Goal: Task Accomplishment & Management: Complete application form

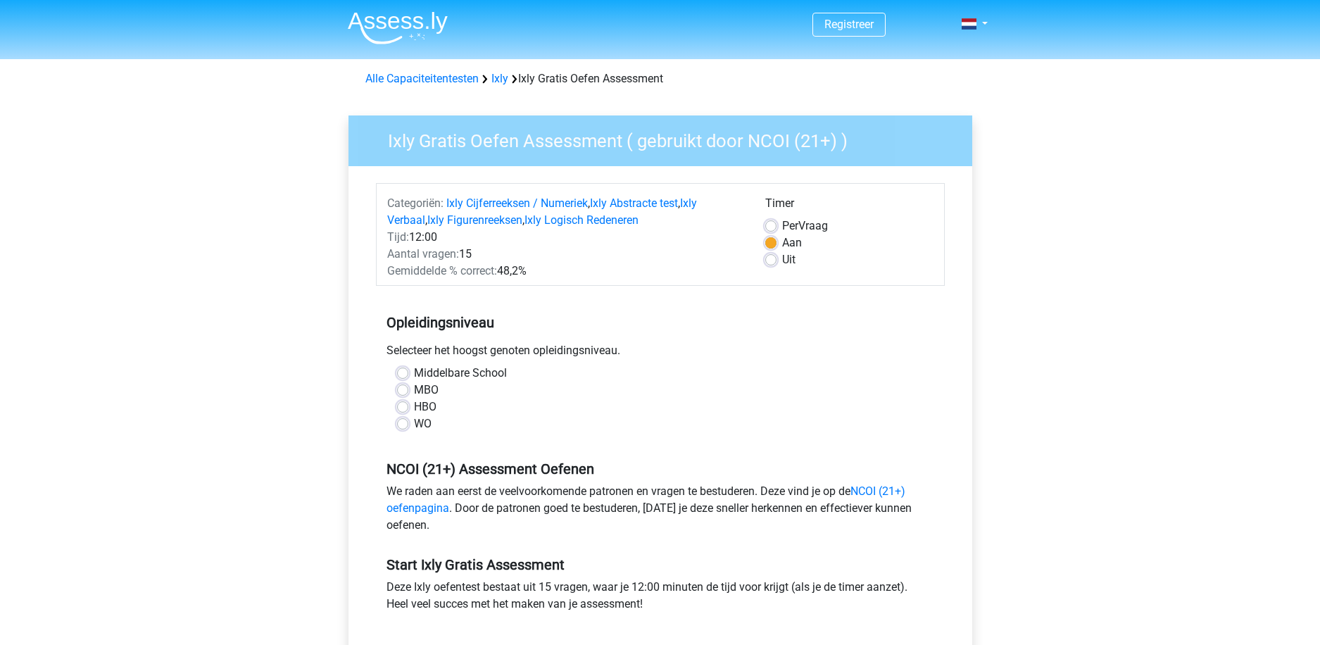
click at [782, 260] on label "Uit" at bounding box center [788, 259] width 13 height 17
click at [775, 260] on input "Uit" at bounding box center [770, 258] width 11 height 14
radio input "true"
click at [414, 391] on label "MBO" at bounding box center [426, 390] width 25 height 17
click at [397, 391] on input "MBO" at bounding box center [402, 389] width 11 height 14
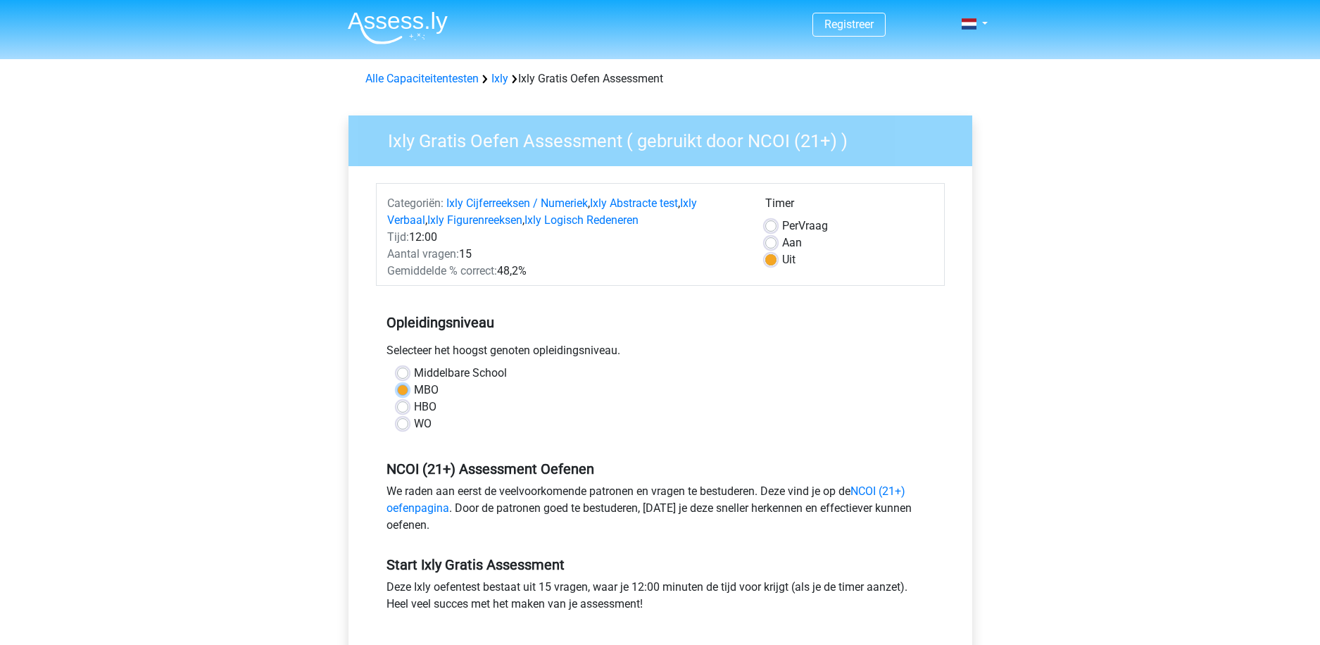
radio input "true"
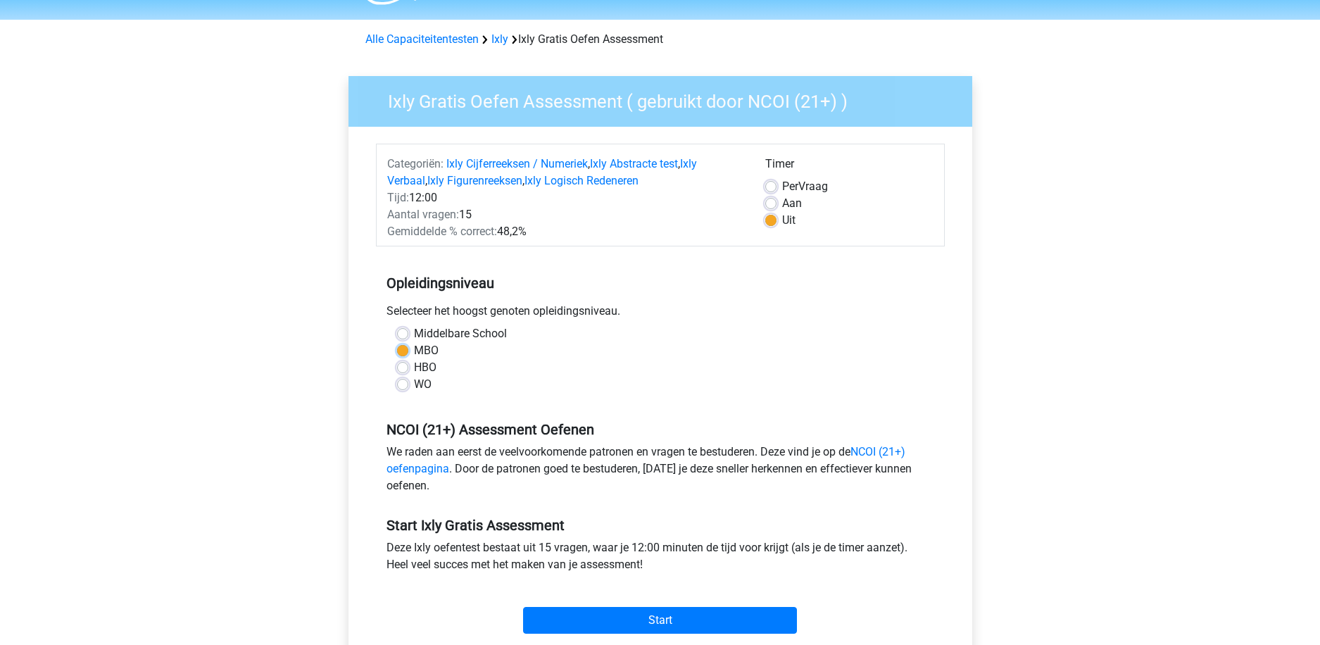
scroll to position [70, 0]
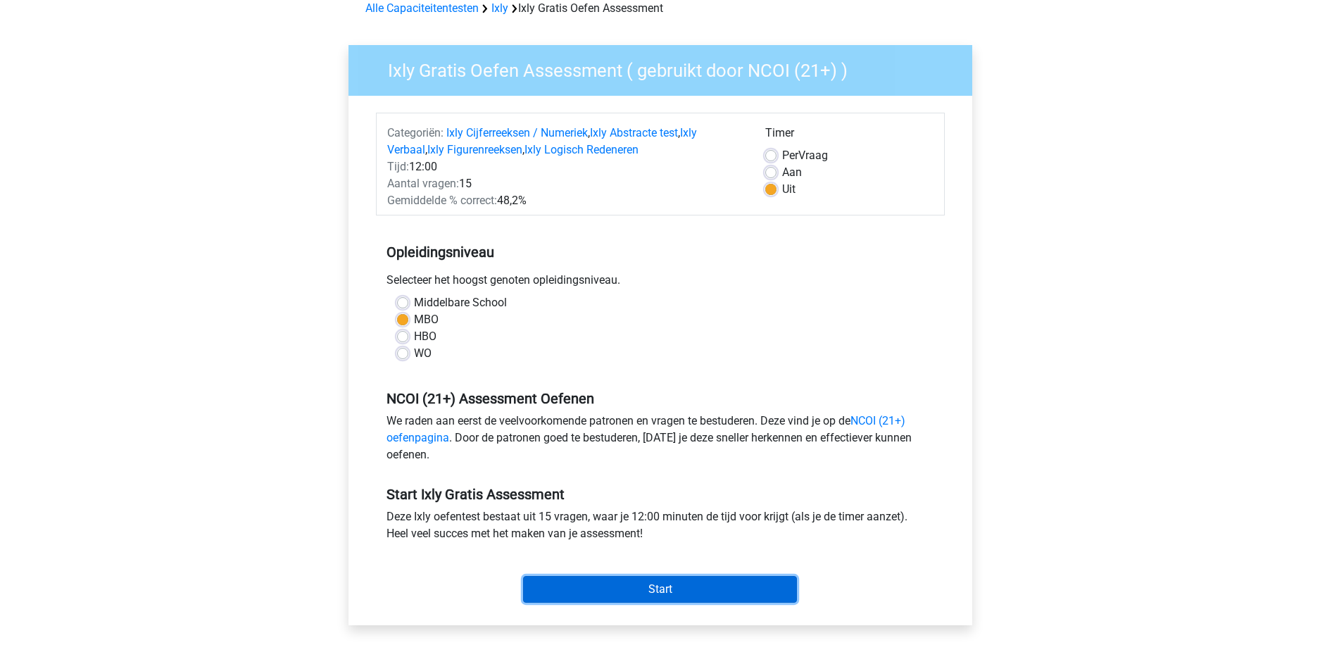
click at [607, 586] on input "Start" at bounding box center [660, 589] width 274 height 27
click at [629, 591] on input "Start" at bounding box center [660, 589] width 274 height 27
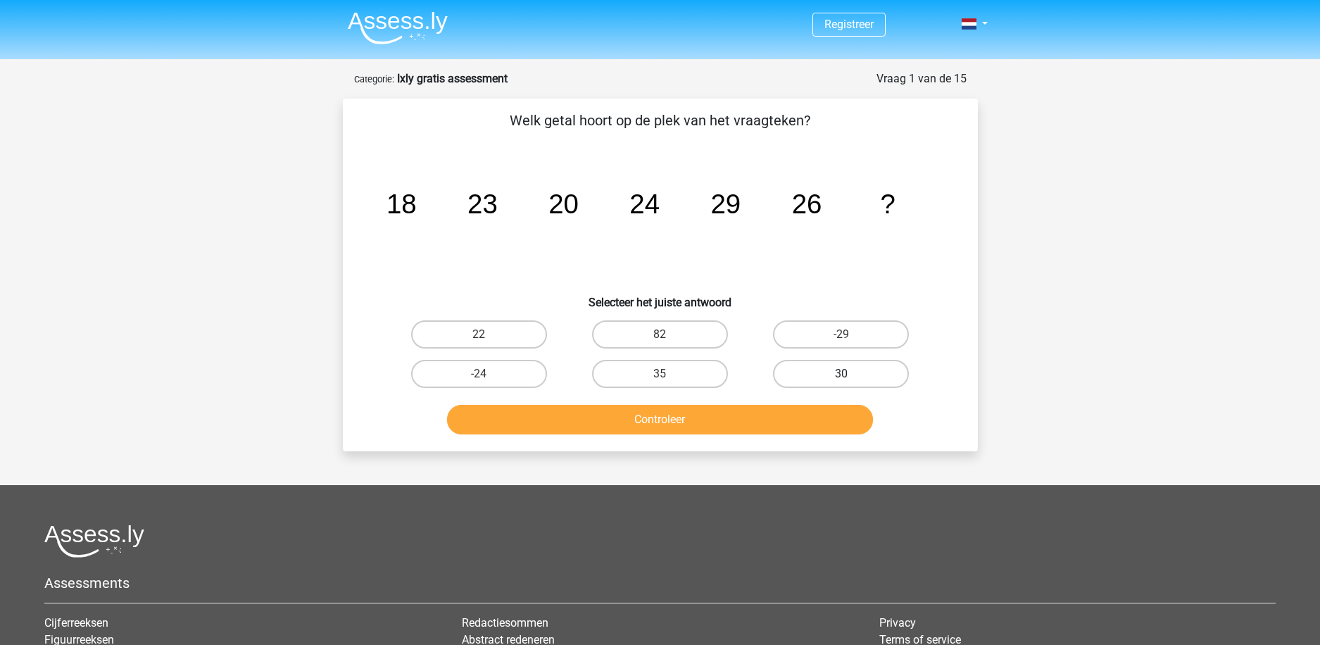
click at [860, 377] on label "30" at bounding box center [841, 374] width 136 height 28
click at [850, 377] on input "30" at bounding box center [845, 378] width 9 height 9
radio input "true"
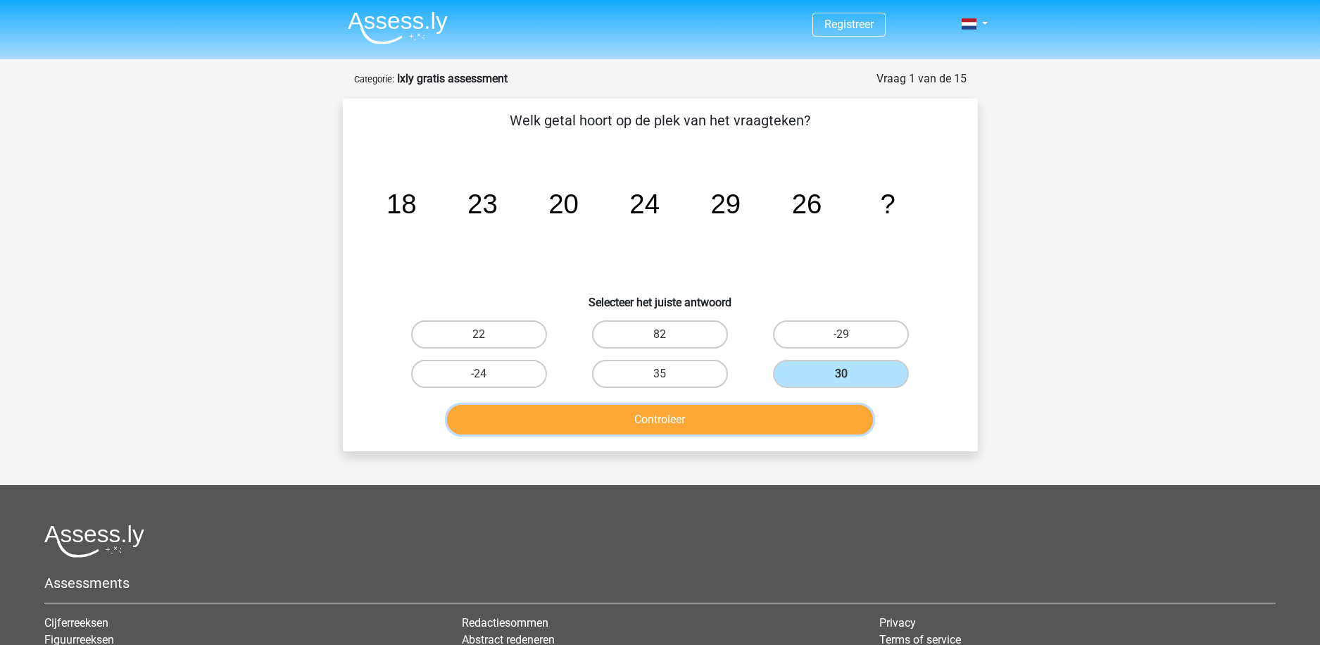
click at [677, 420] on button "Controleer" at bounding box center [660, 420] width 426 height 30
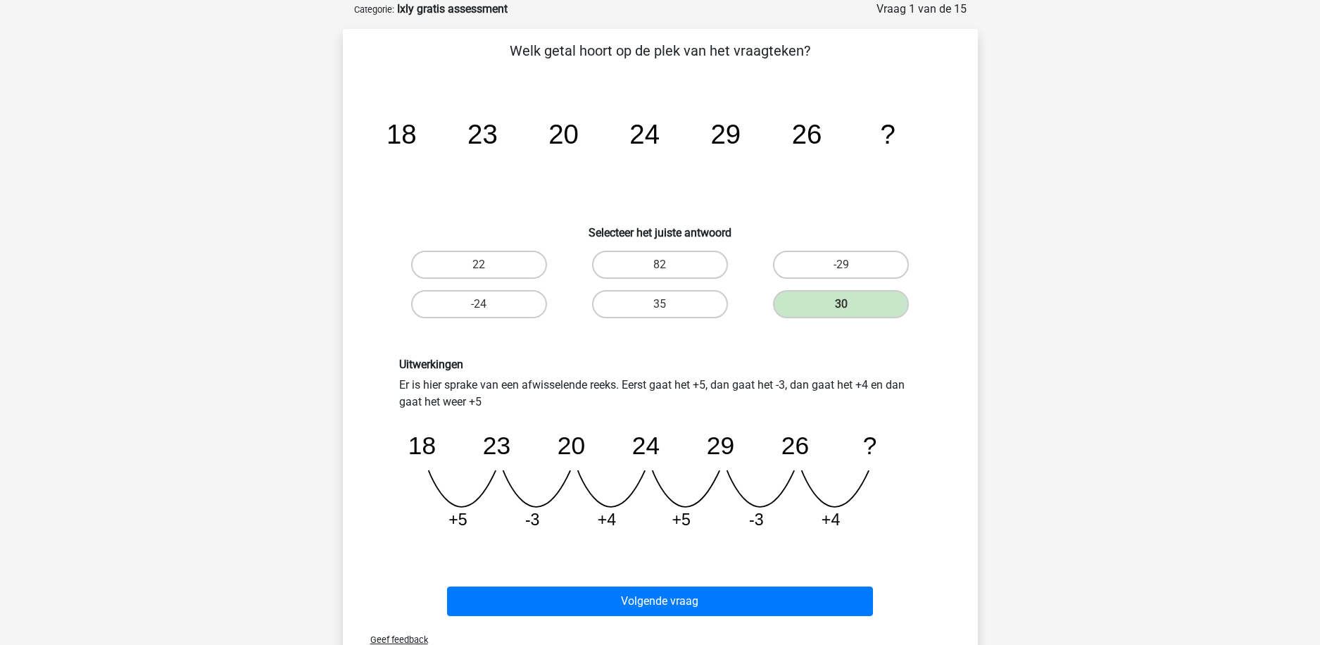
scroll to position [70, 0]
click at [1217, 444] on div "Registreer" at bounding box center [660, 513] width 1320 height 1167
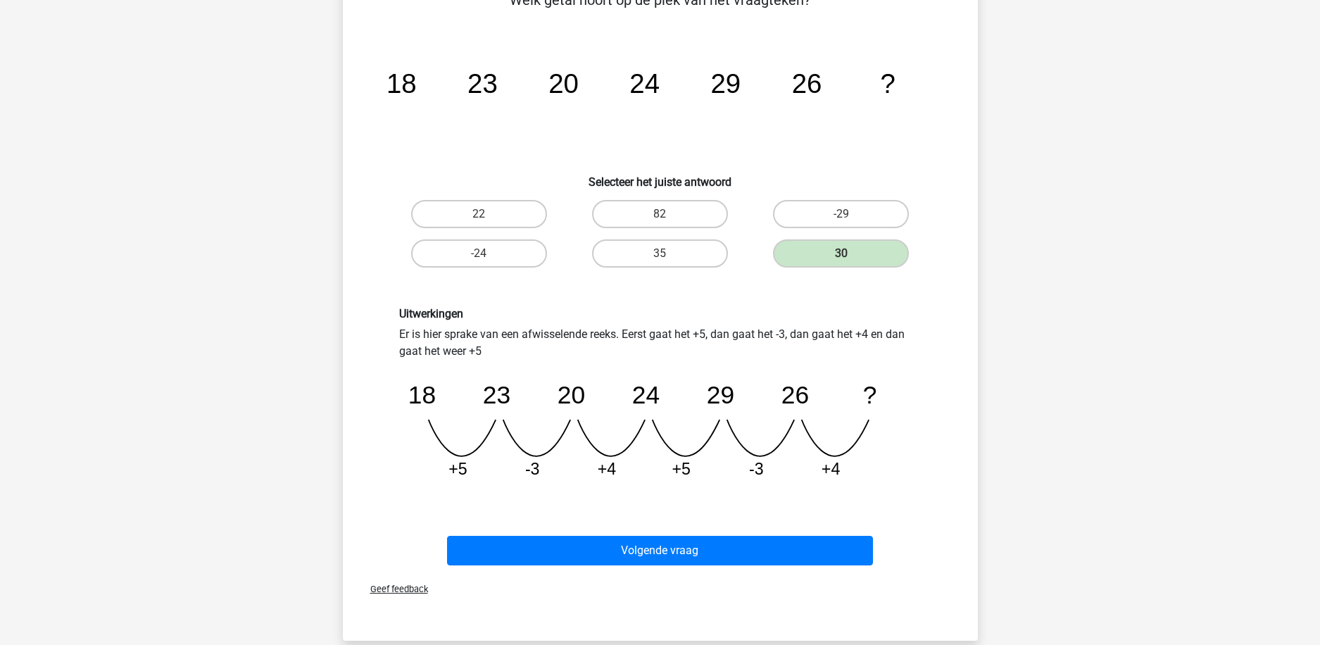
scroll to position [141, 0]
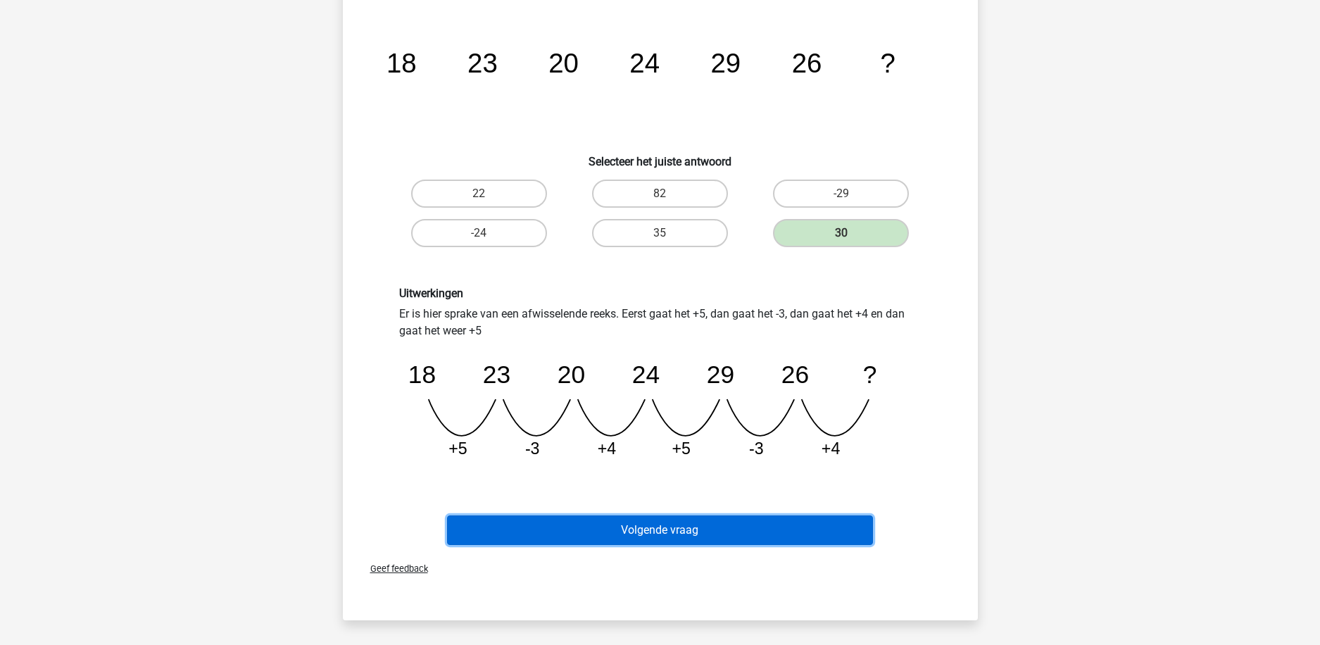
click at [696, 524] on button "Volgende vraag" at bounding box center [660, 530] width 426 height 30
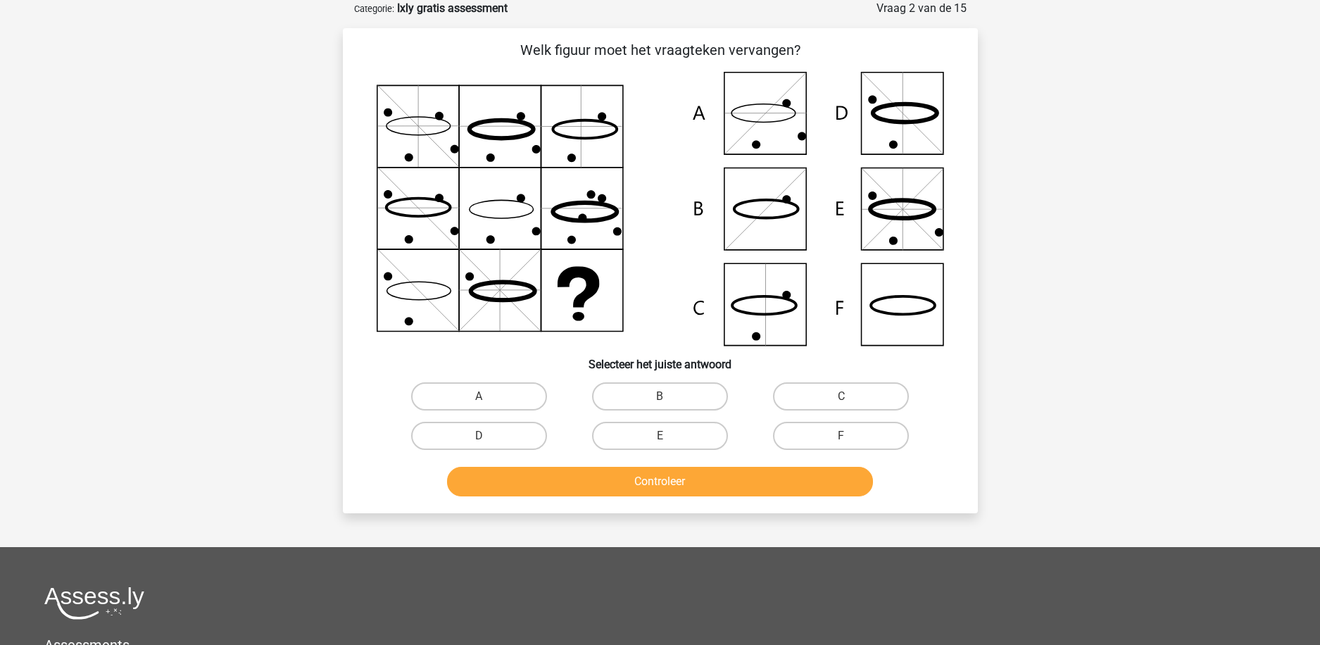
scroll to position [0, 0]
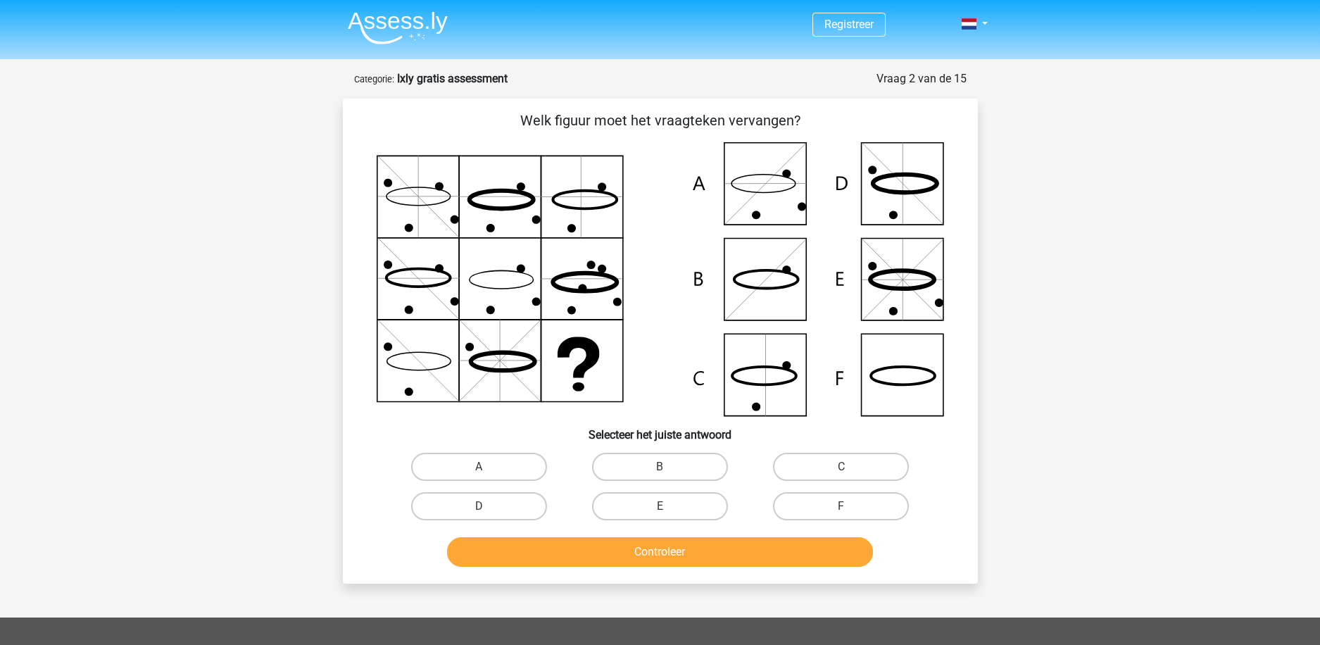
click at [1080, 390] on div "Registreer" at bounding box center [660, 494] width 1320 height 989
click at [1239, 408] on div "Registreer" at bounding box center [660, 494] width 1320 height 989
click at [888, 393] on icon at bounding box center [660, 279] width 567 height 274
click at [903, 372] on icon at bounding box center [660, 279] width 567 height 274
click at [839, 501] on label "F" at bounding box center [841, 506] width 136 height 28
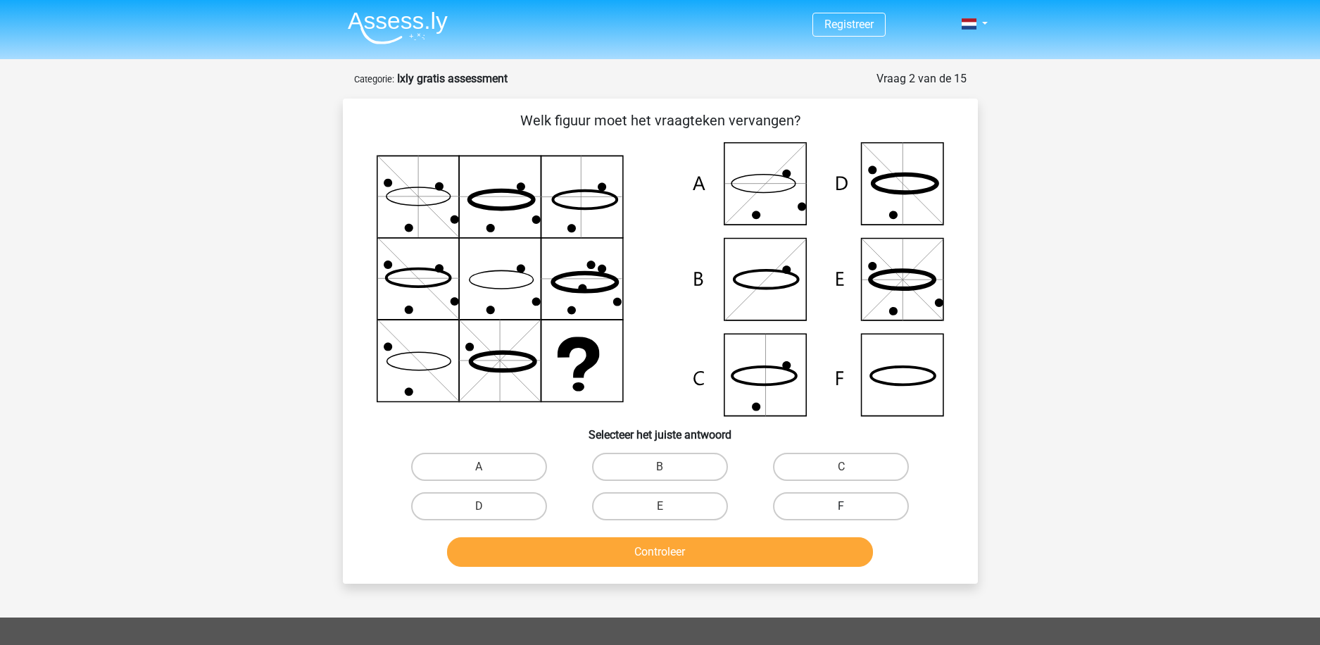
click at [841, 506] on input "F" at bounding box center [845, 510] width 9 height 9
radio input "true"
click at [749, 555] on button "Controleer" at bounding box center [660, 552] width 426 height 30
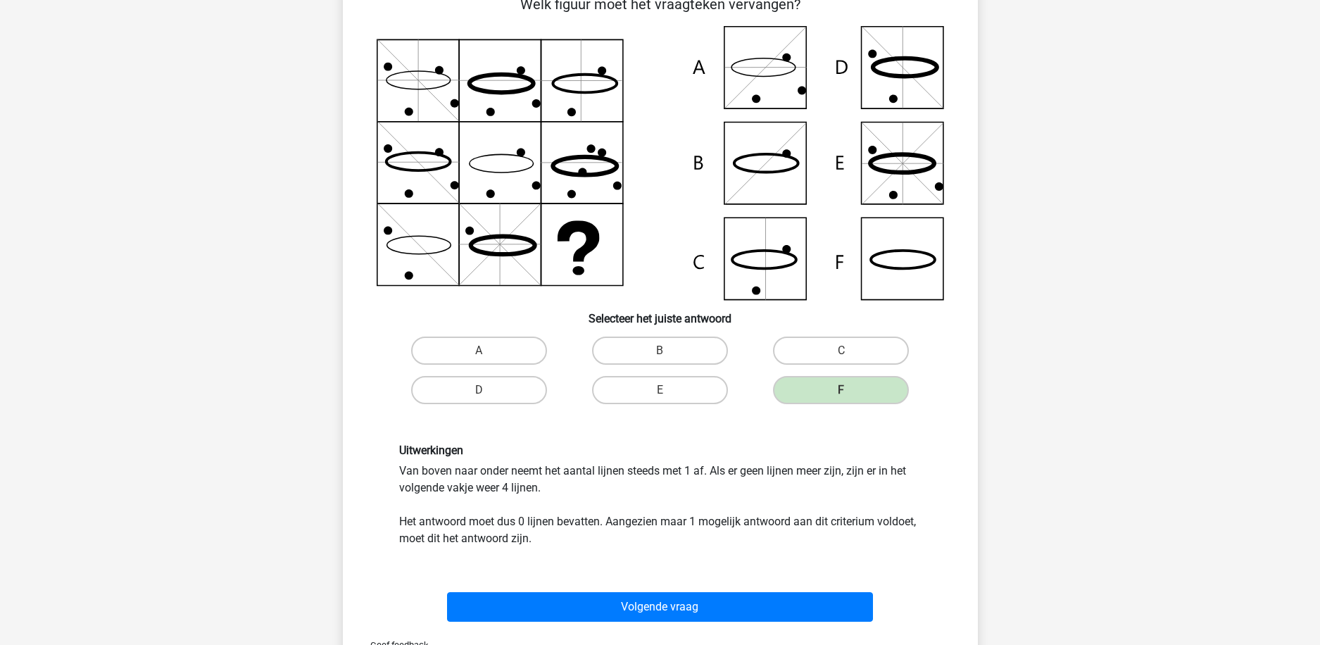
scroll to position [141, 0]
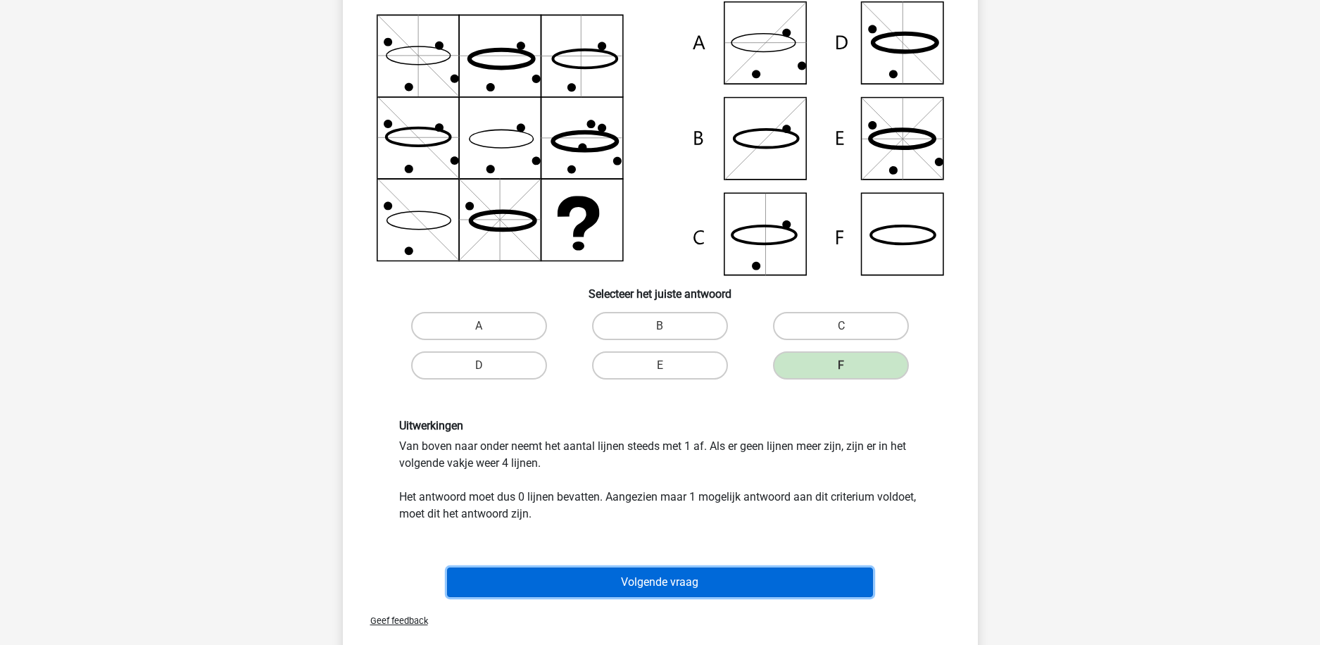
click at [659, 584] on button "Volgende vraag" at bounding box center [660, 582] width 426 height 30
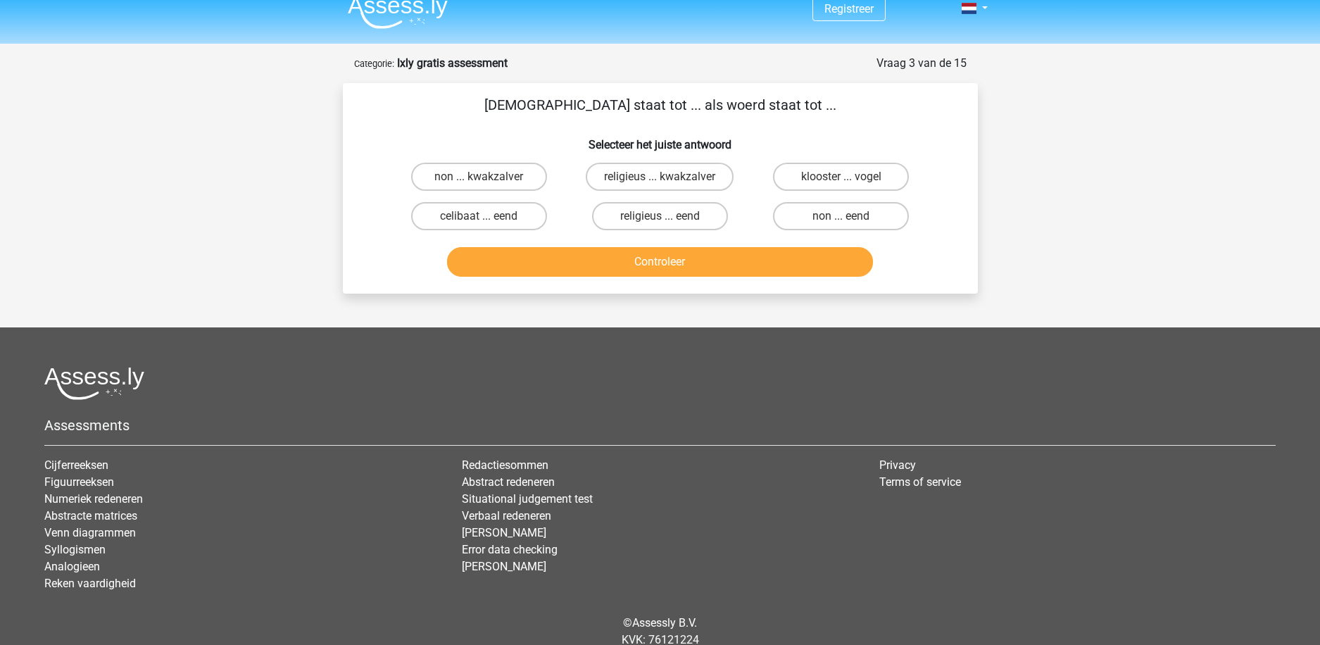
scroll to position [0, 0]
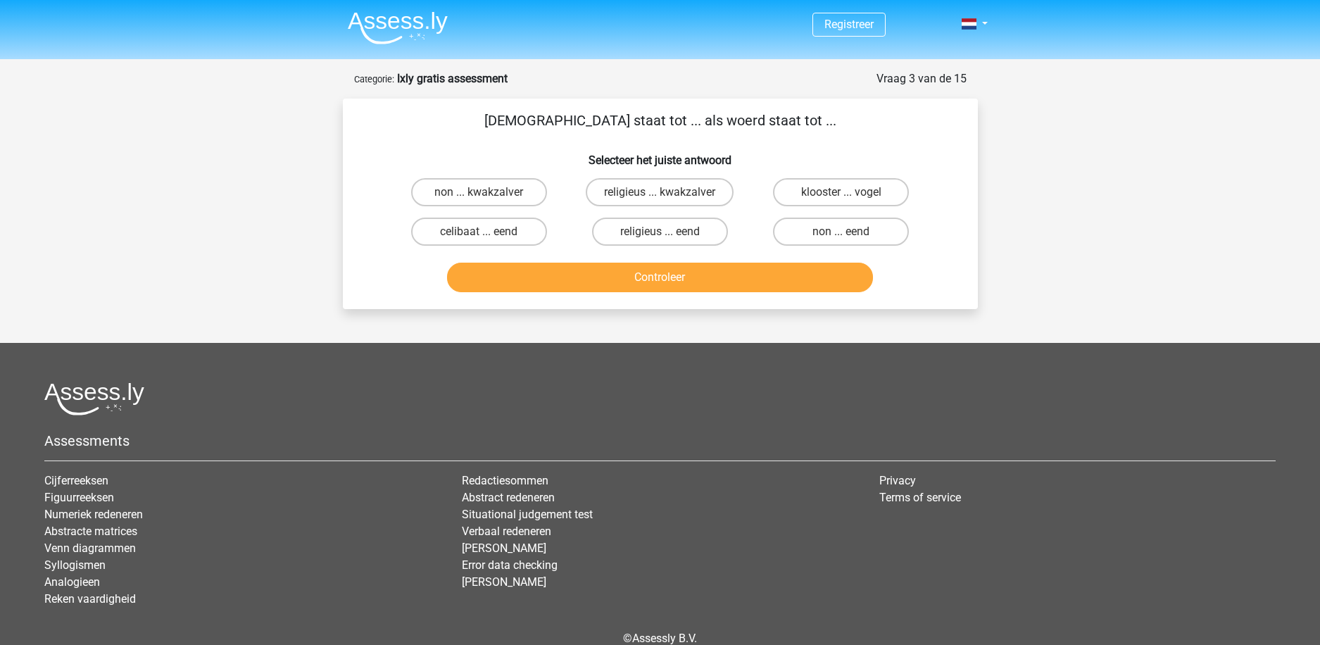
click at [665, 232] on input "religieus ... eend" at bounding box center [664, 236] width 9 height 9
radio input "true"
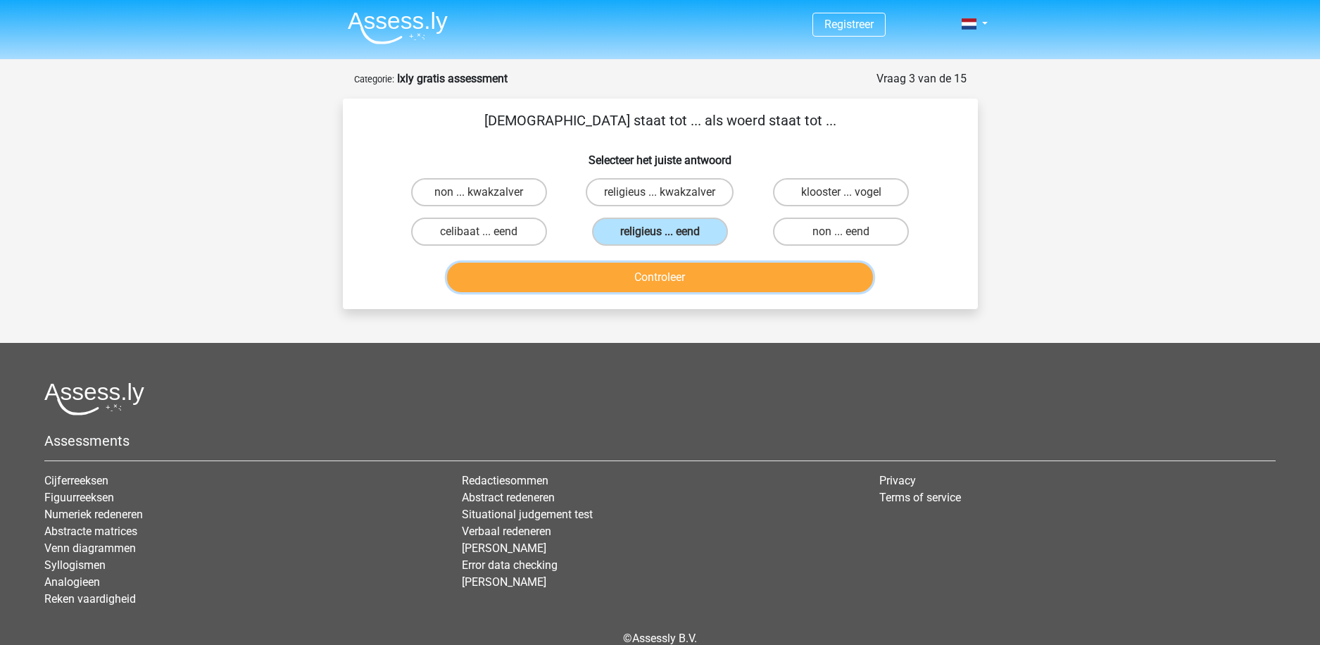
click at [654, 286] on button "Controleer" at bounding box center [660, 278] width 426 height 30
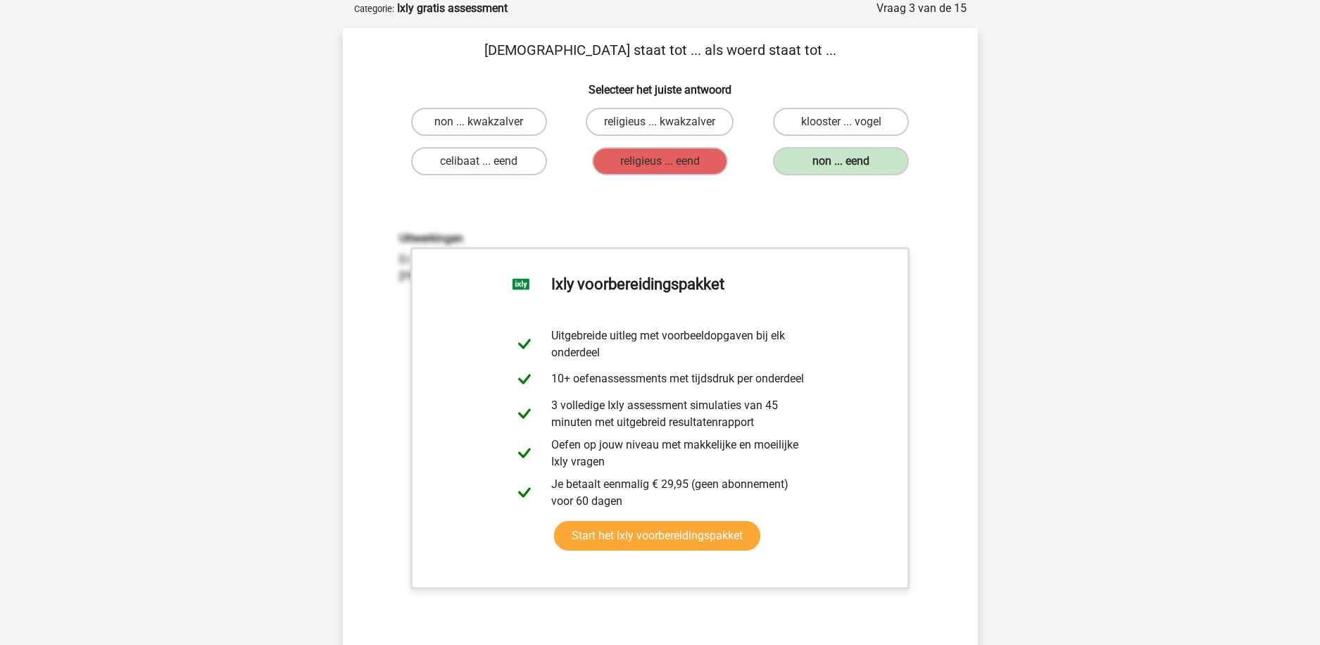
scroll to position [141, 0]
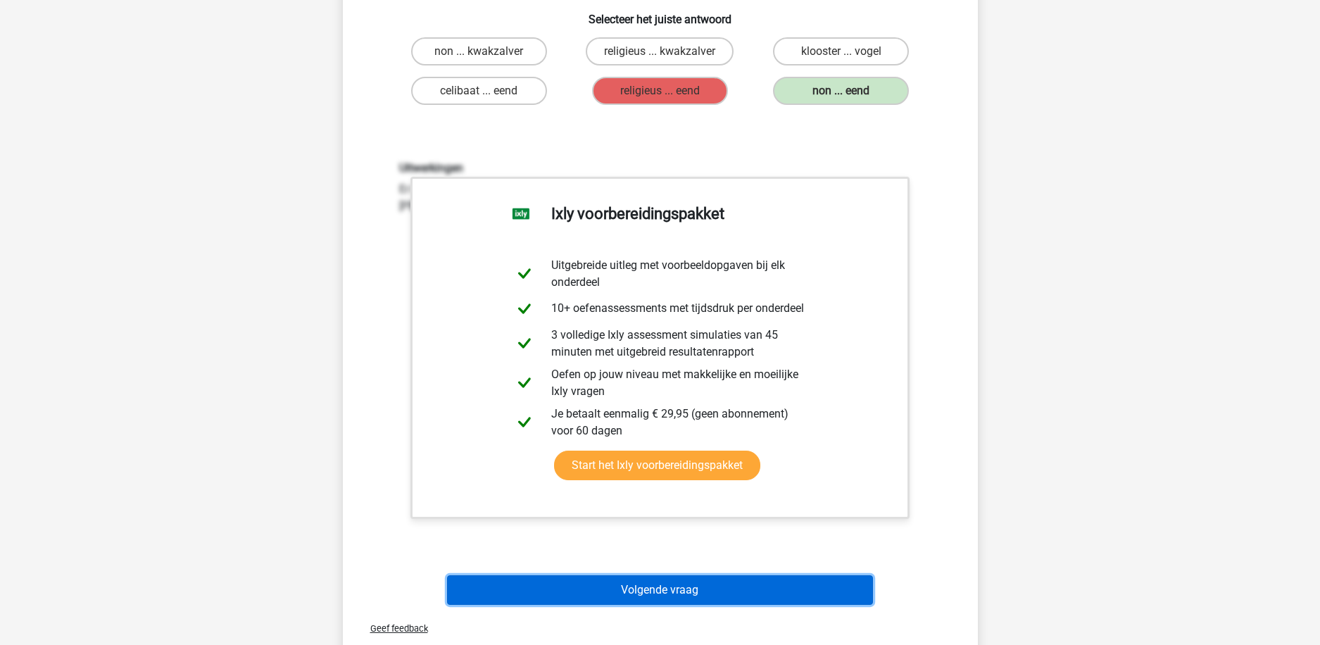
click at [643, 593] on button "Volgende vraag" at bounding box center [660, 590] width 426 height 30
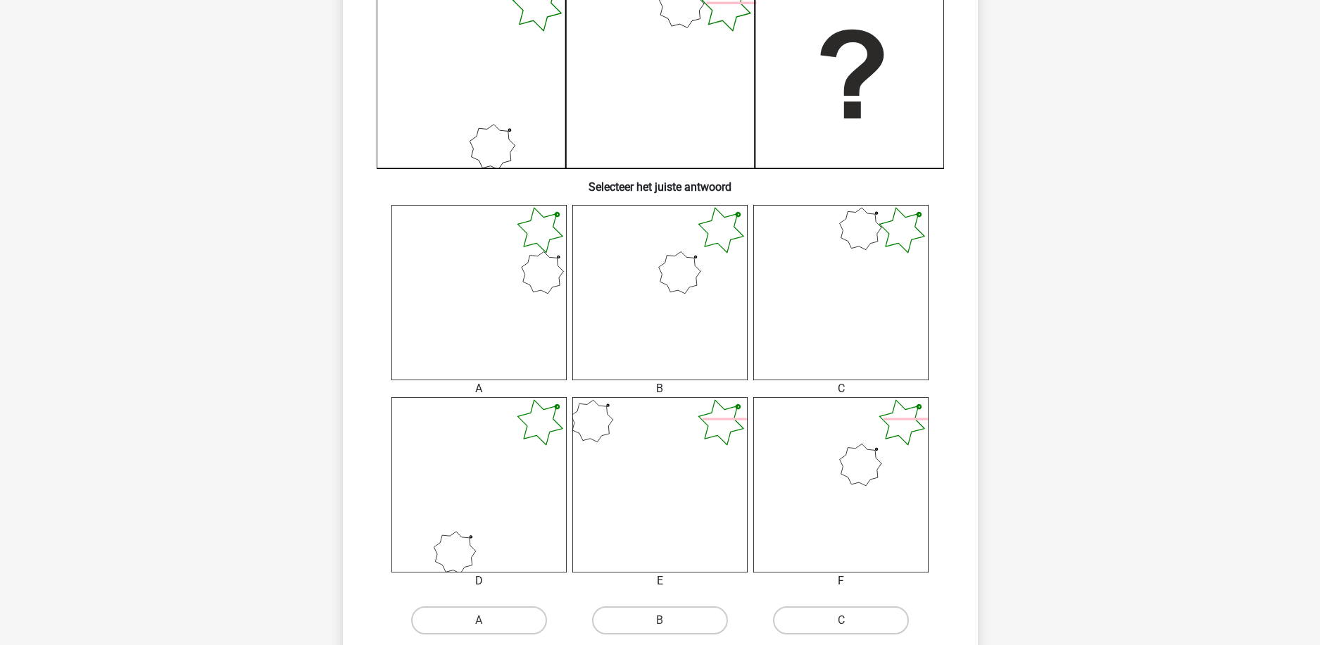
scroll to position [493, 0]
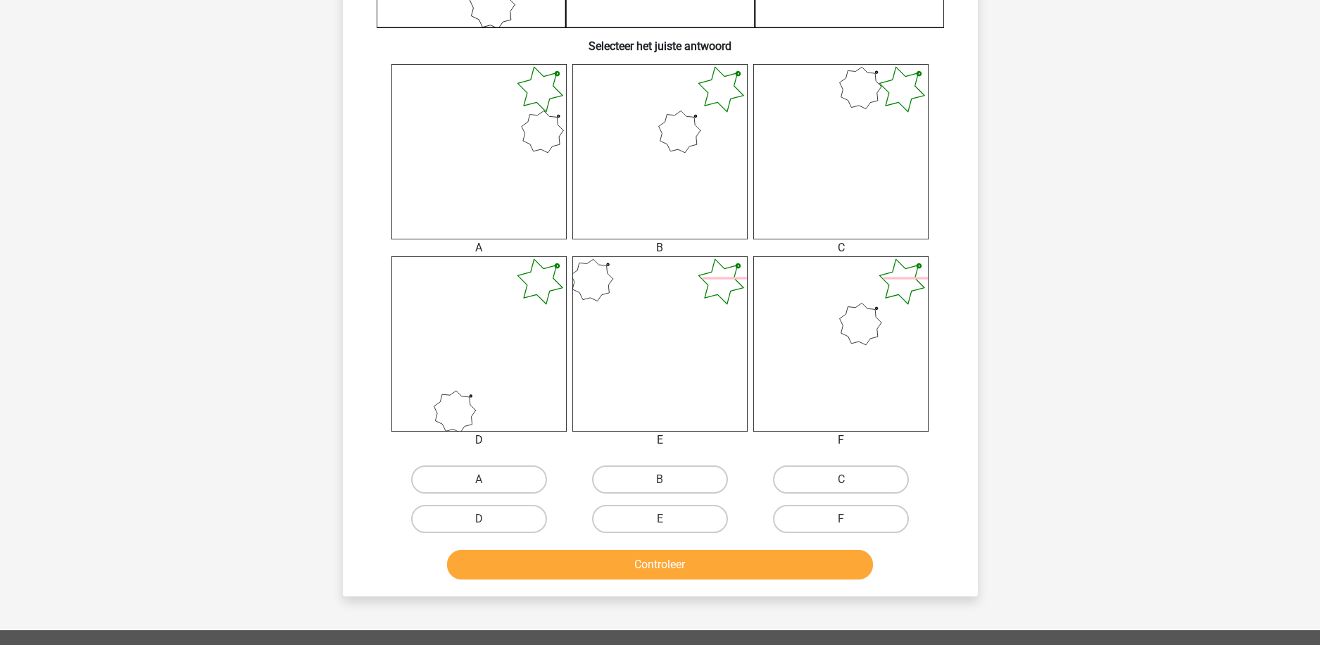
click at [844, 522] on input "F" at bounding box center [845, 523] width 9 height 9
radio input "true"
click at [647, 570] on button "Controleer" at bounding box center [660, 565] width 426 height 30
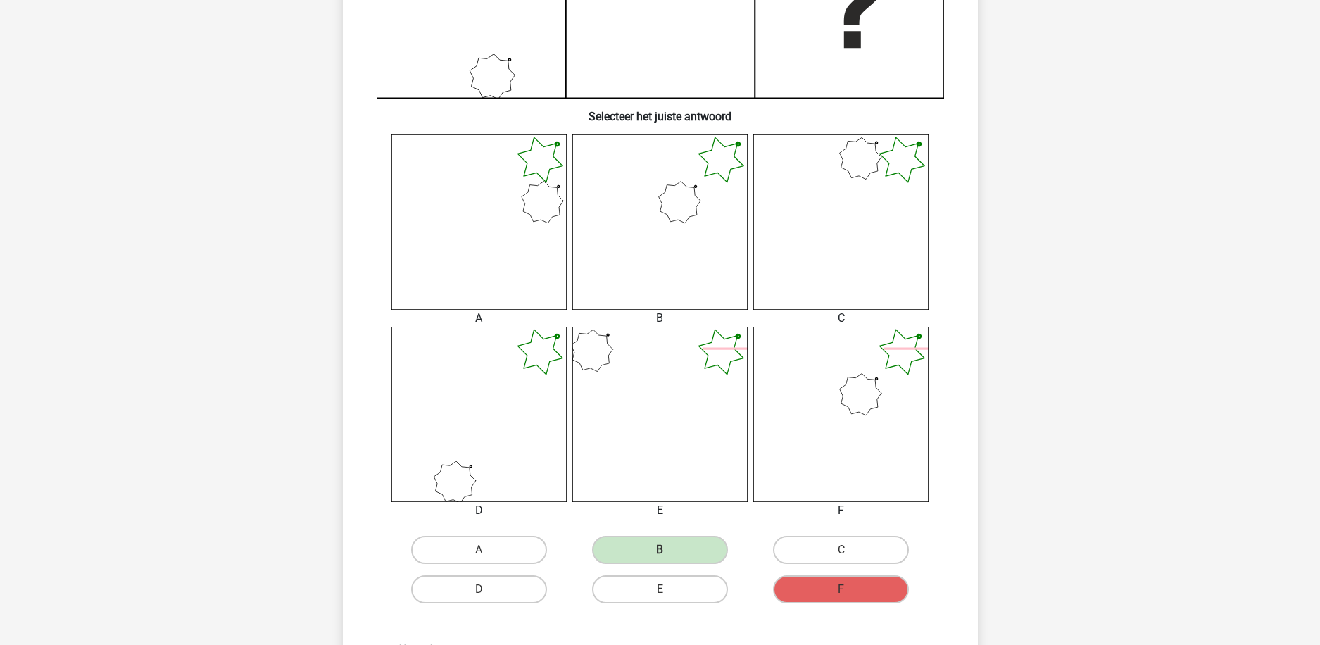
scroll to position [634, 0]
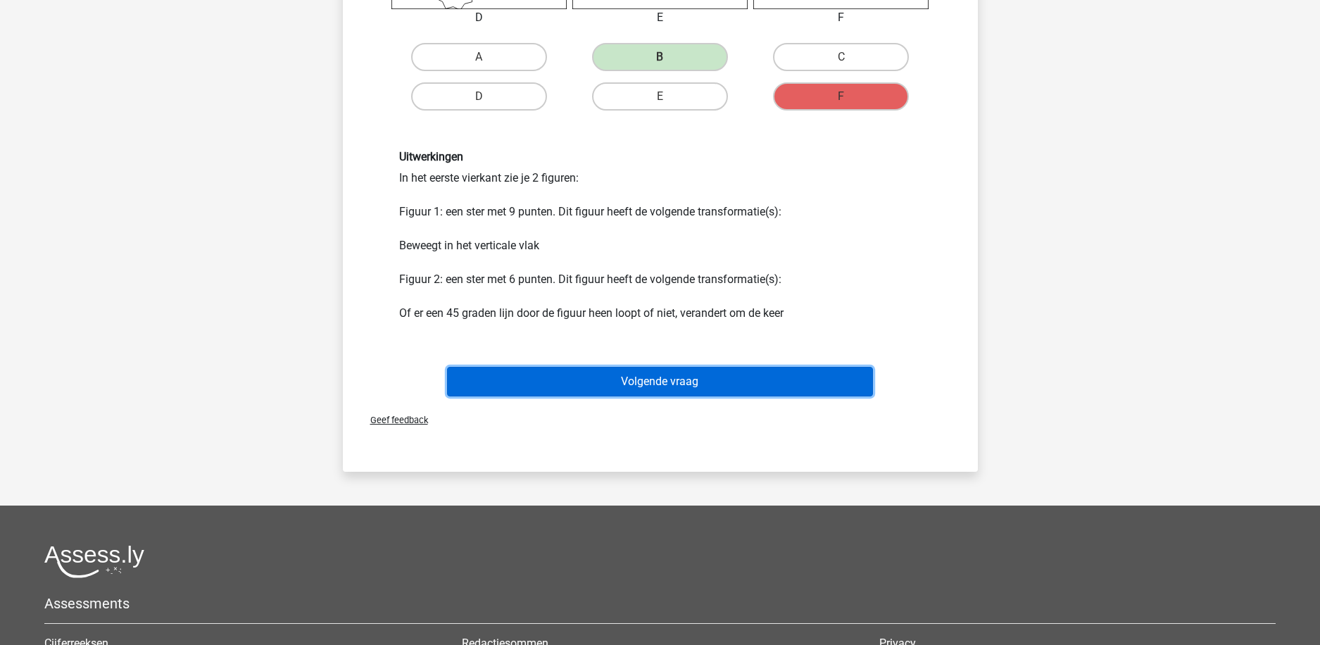
click at [655, 381] on button "Volgende vraag" at bounding box center [660, 382] width 426 height 30
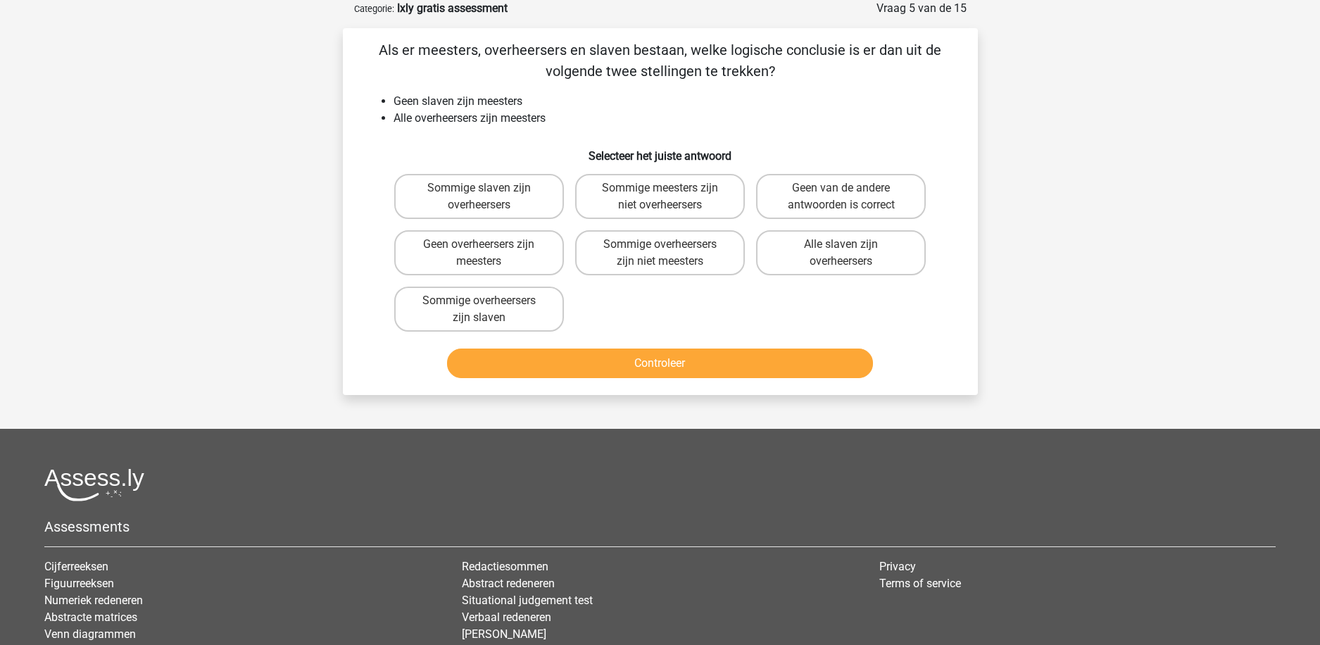
scroll to position [0, 0]
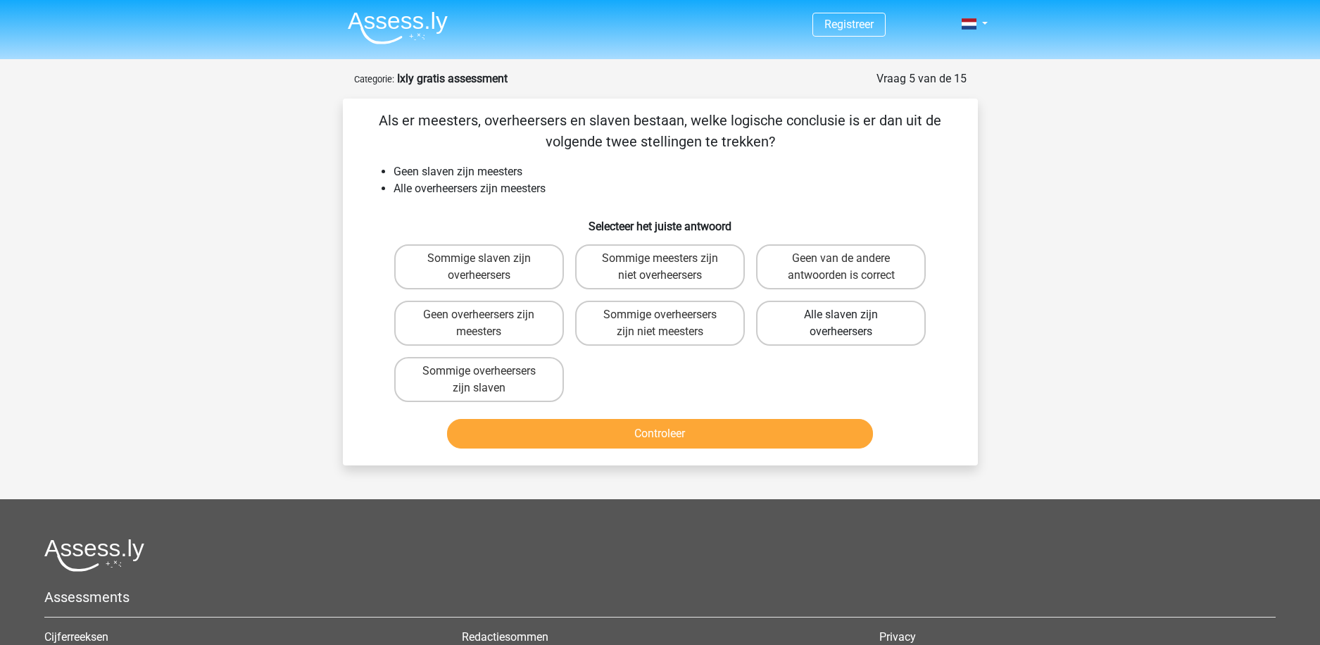
click at [855, 327] on label "Alle slaven zijn overheersers" at bounding box center [841, 323] width 170 height 45
click at [850, 324] on input "Alle slaven zijn overheersers" at bounding box center [845, 319] width 9 height 9
radio input "true"
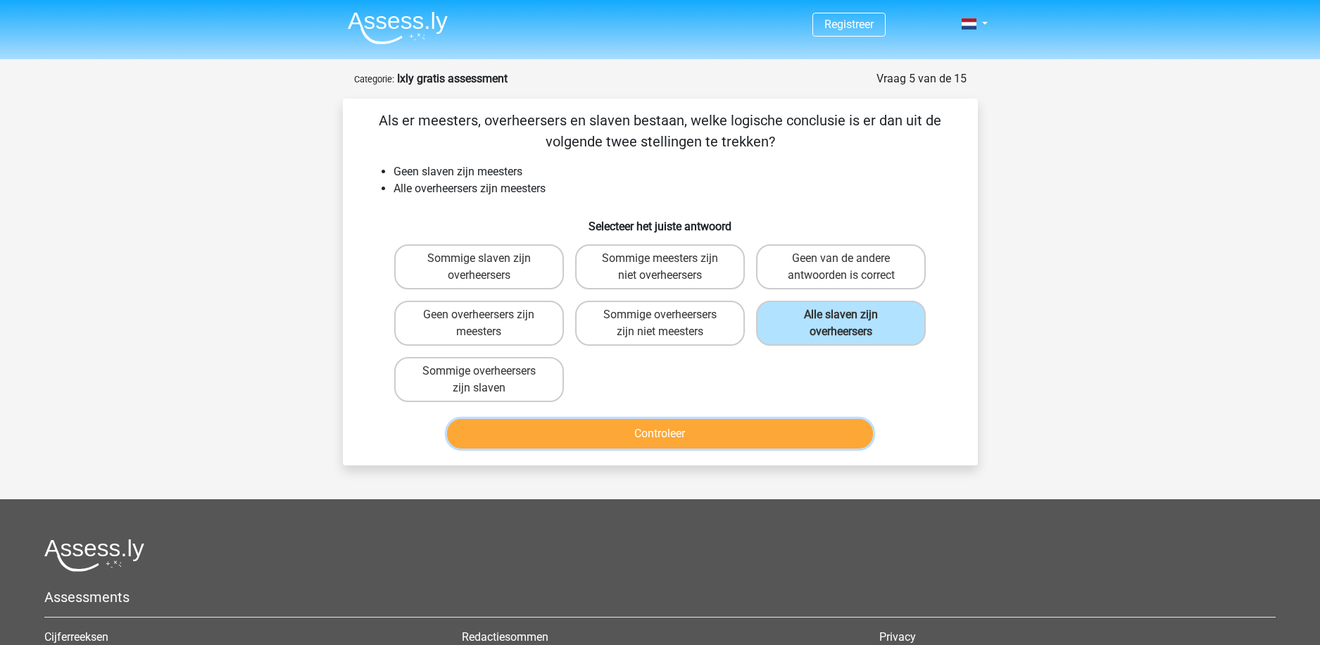
click at [669, 442] on button "Controleer" at bounding box center [660, 434] width 426 height 30
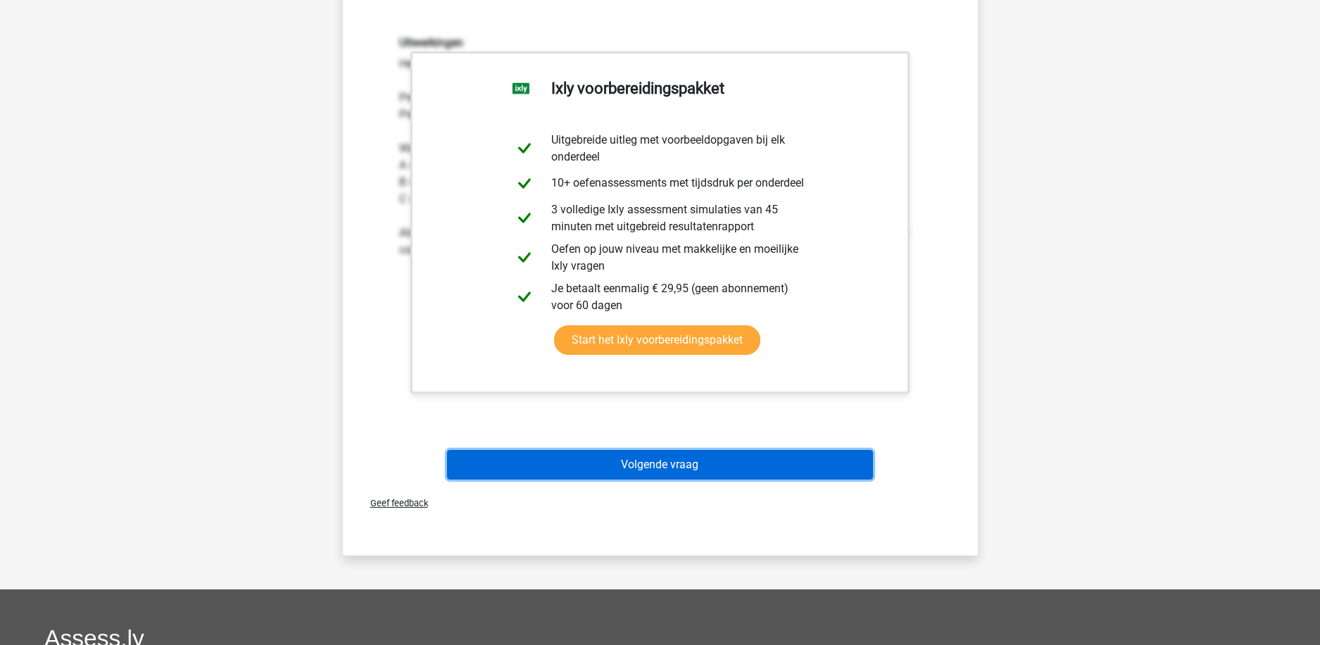
click at [636, 467] on button "Volgende vraag" at bounding box center [660, 465] width 426 height 30
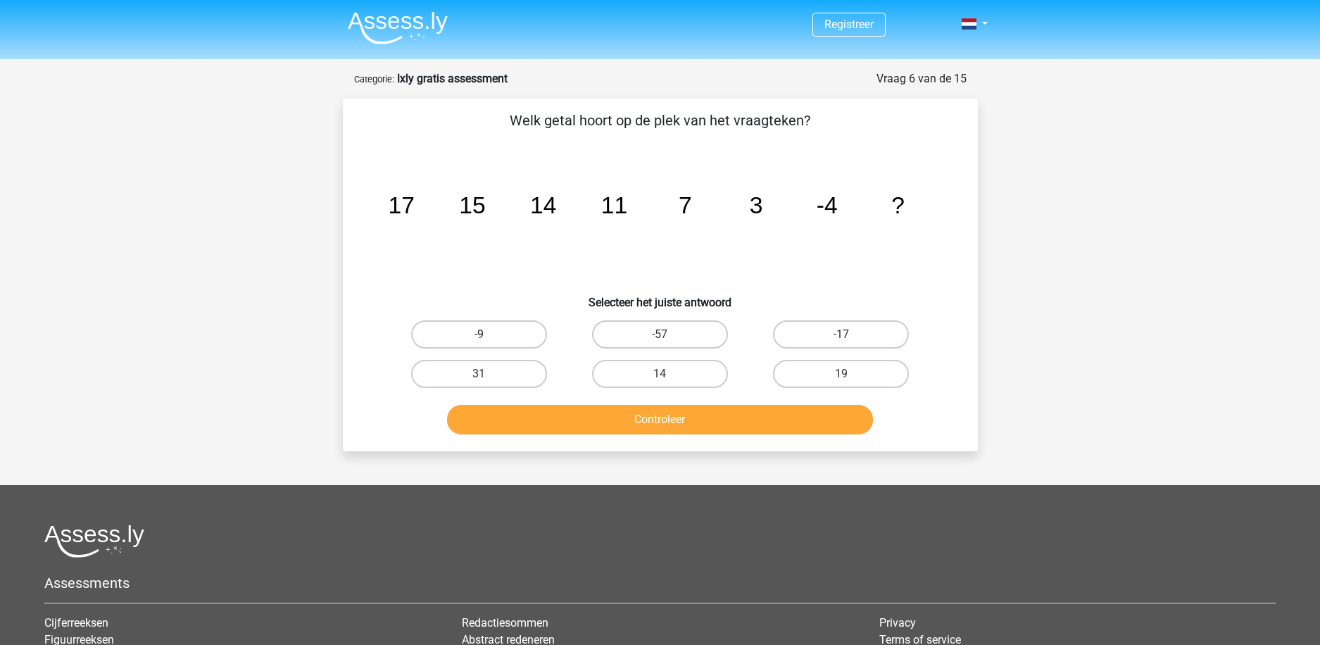
click at [473, 332] on label "-9" at bounding box center [479, 334] width 136 height 28
click at [479, 334] on input "-9" at bounding box center [483, 338] width 9 height 9
radio input "true"
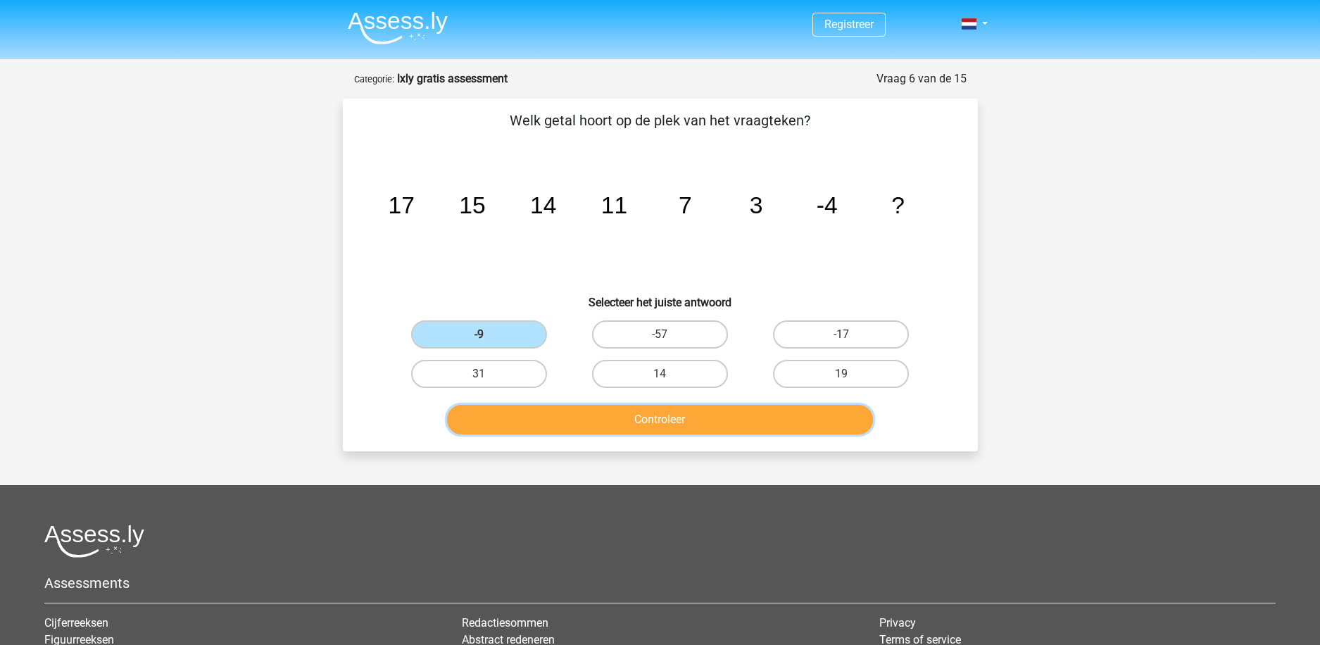
click at [591, 425] on button "Controleer" at bounding box center [660, 420] width 426 height 30
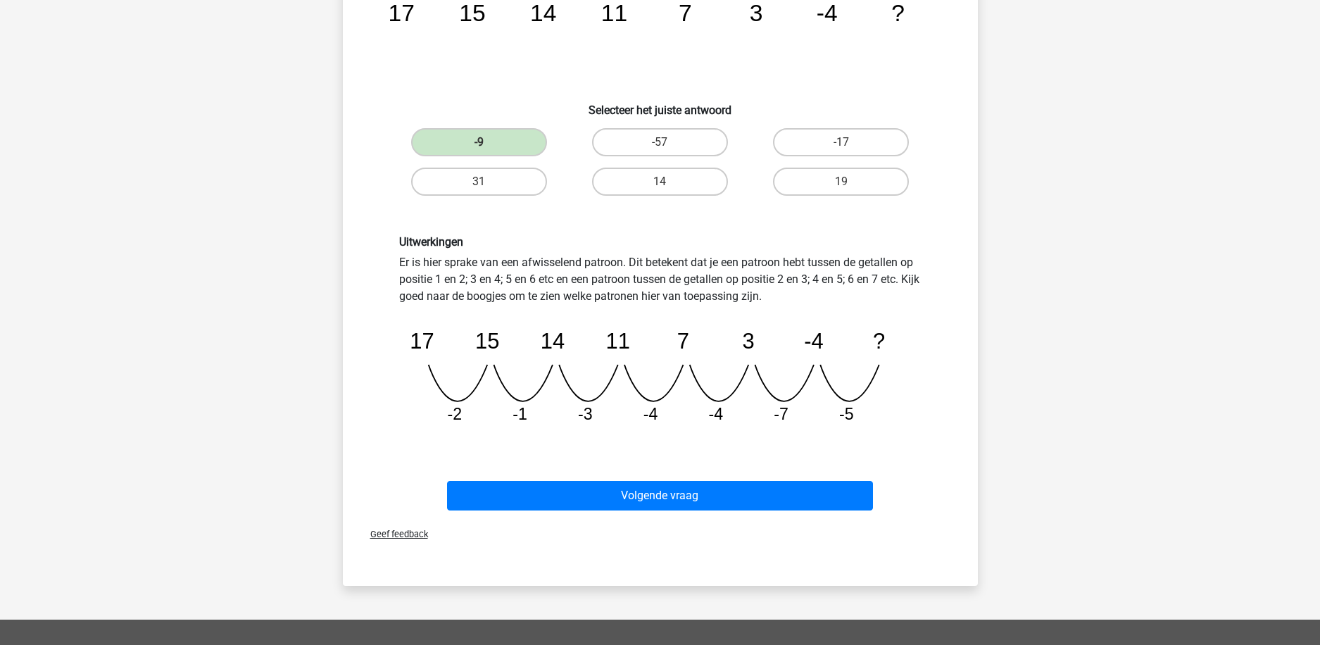
scroll to position [211, 0]
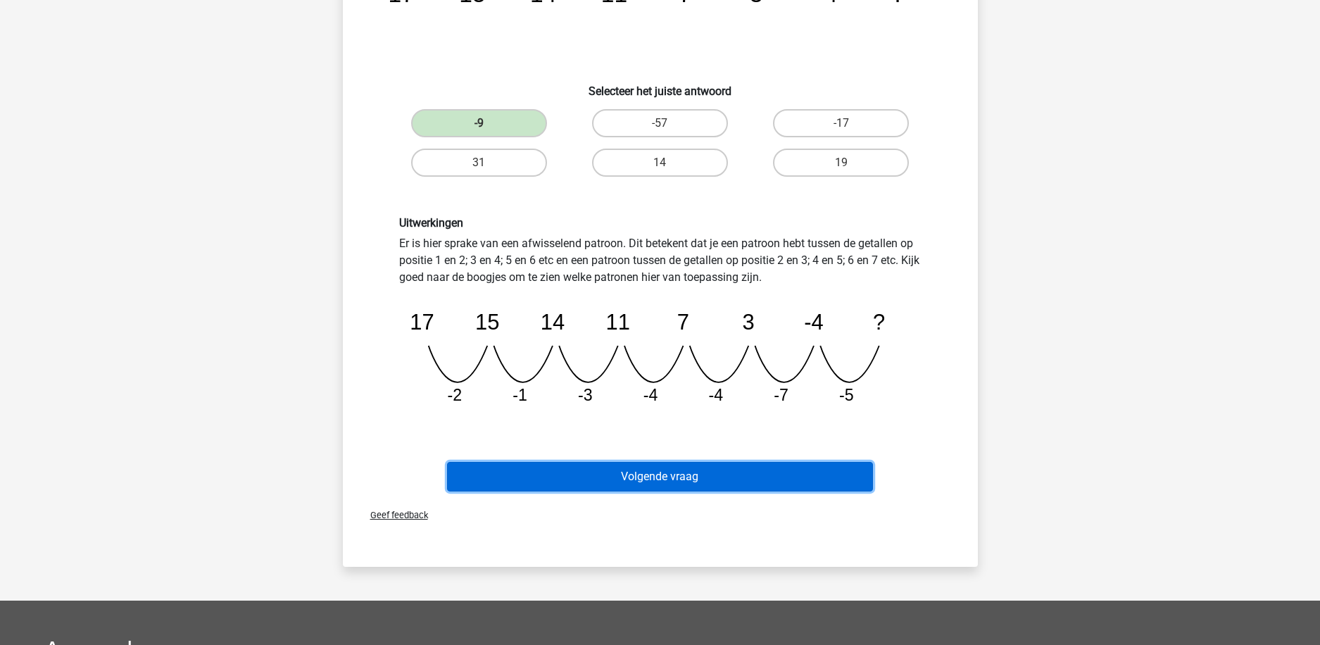
click at [674, 475] on button "Volgende vraag" at bounding box center [660, 477] width 426 height 30
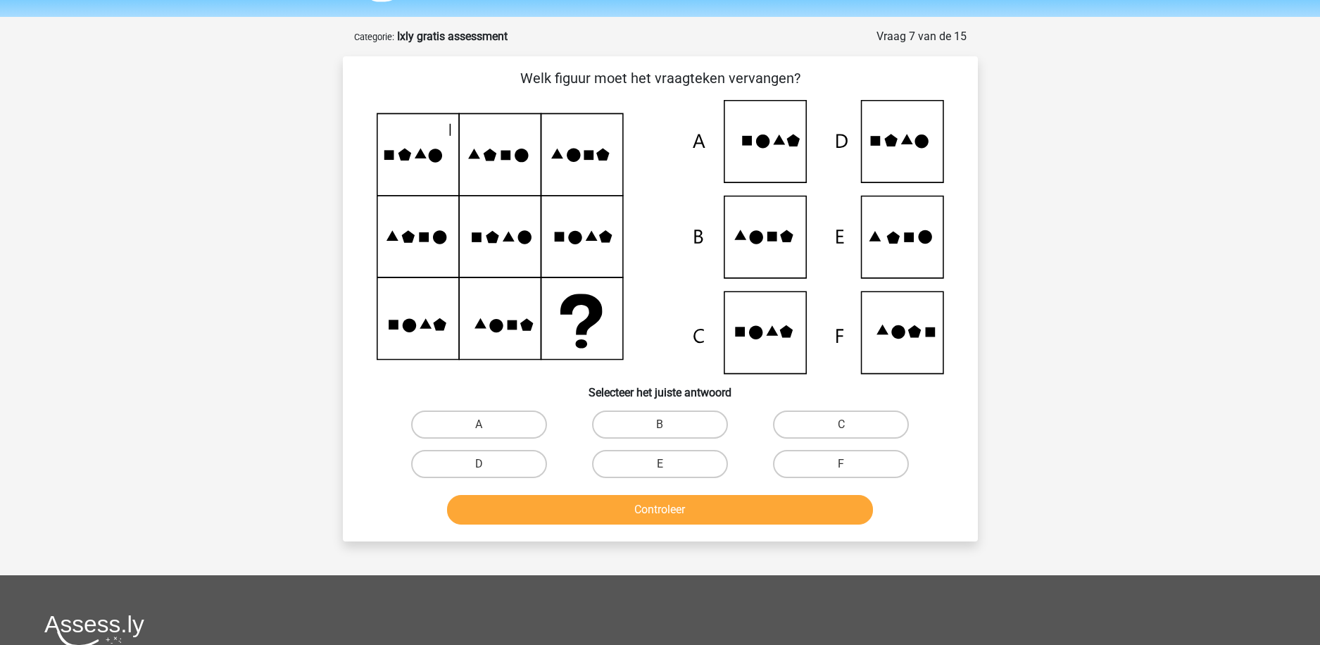
scroll to position [0, 0]
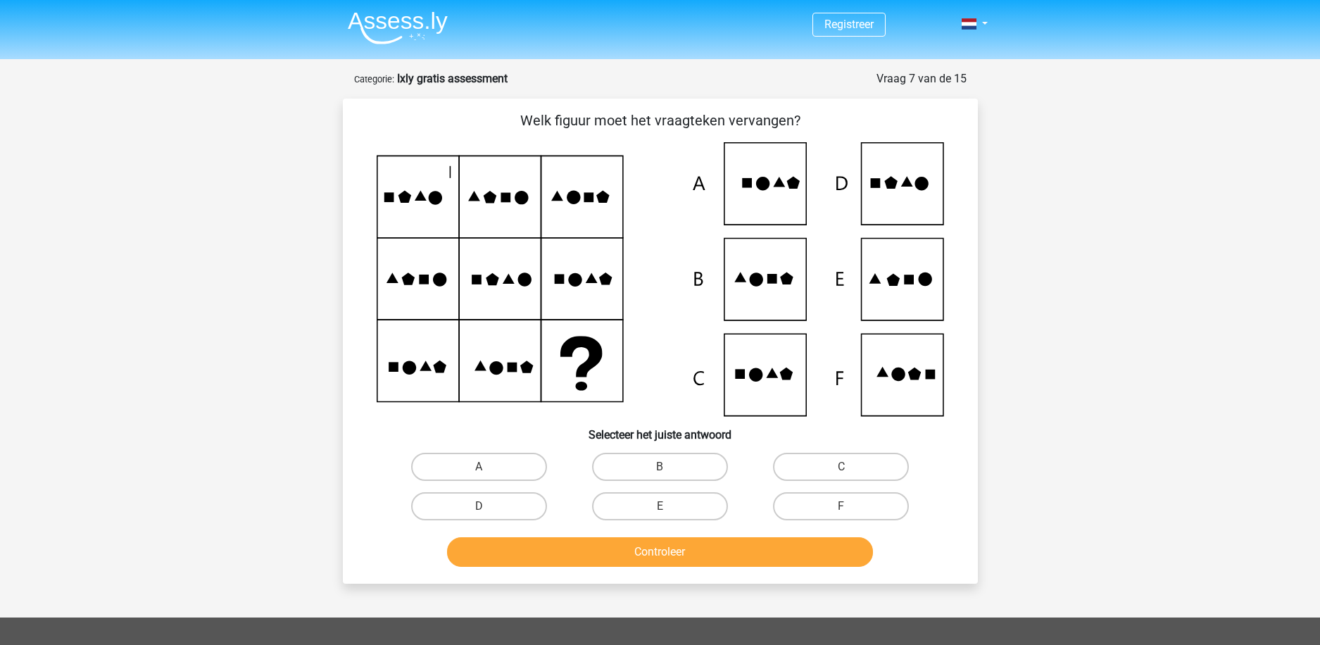
click at [914, 283] on icon at bounding box center [660, 279] width 567 height 274
click at [627, 498] on label "E" at bounding box center [660, 506] width 136 height 28
click at [660, 506] on input "E" at bounding box center [664, 510] width 9 height 9
radio input "true"
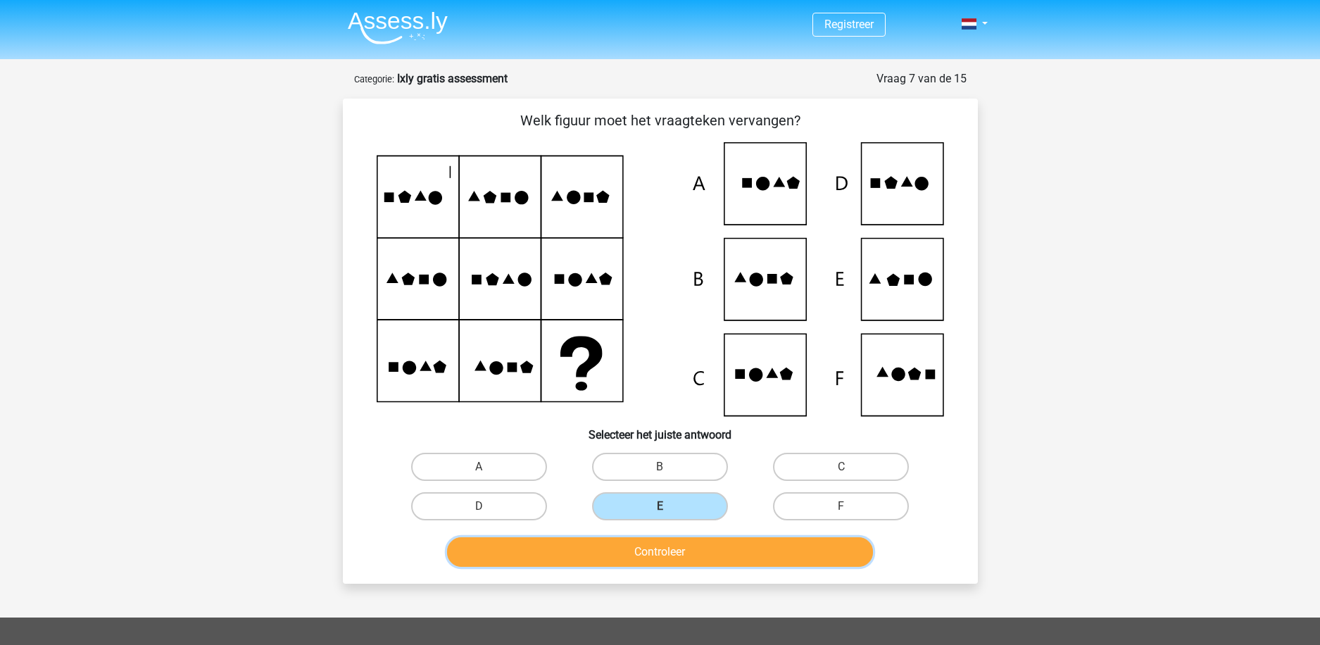
click at [752, 555] on button "Controleer" at bounding box center [660, 552] width 426 height 30
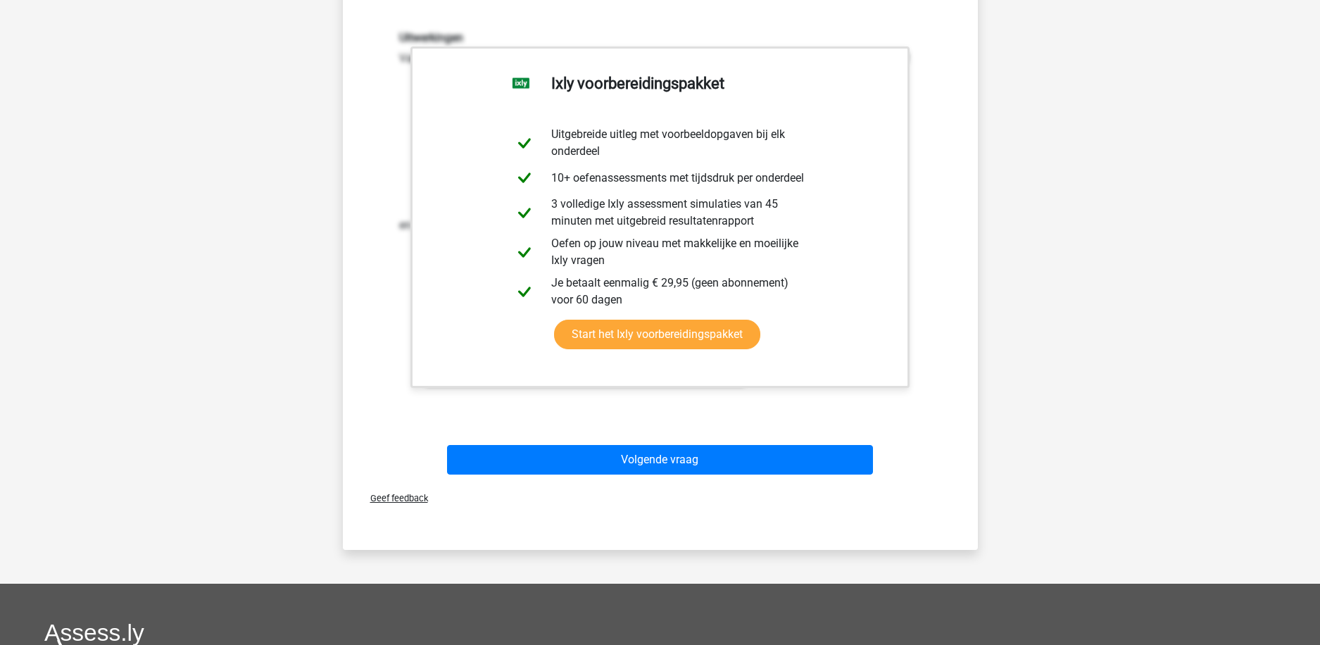
scroll to position [563, 0]
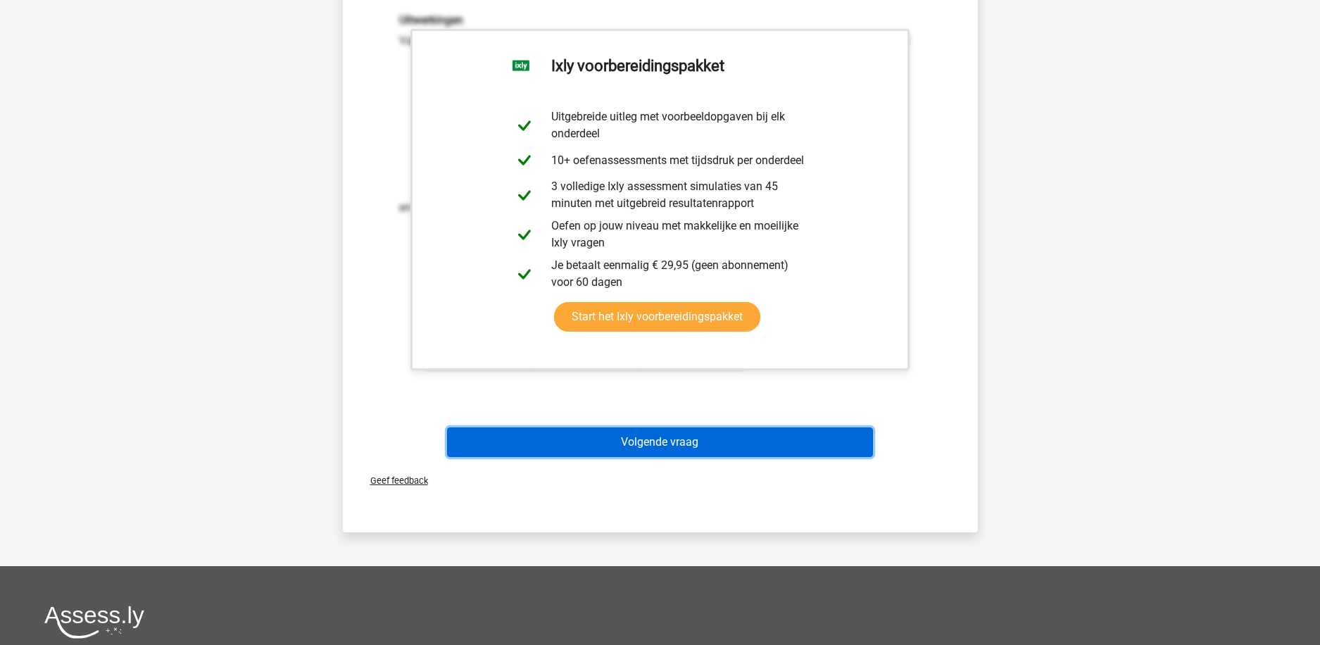
click at [693, 448] on button "Volgende vraag" at bounding box center [660, 442] width 426 height 30
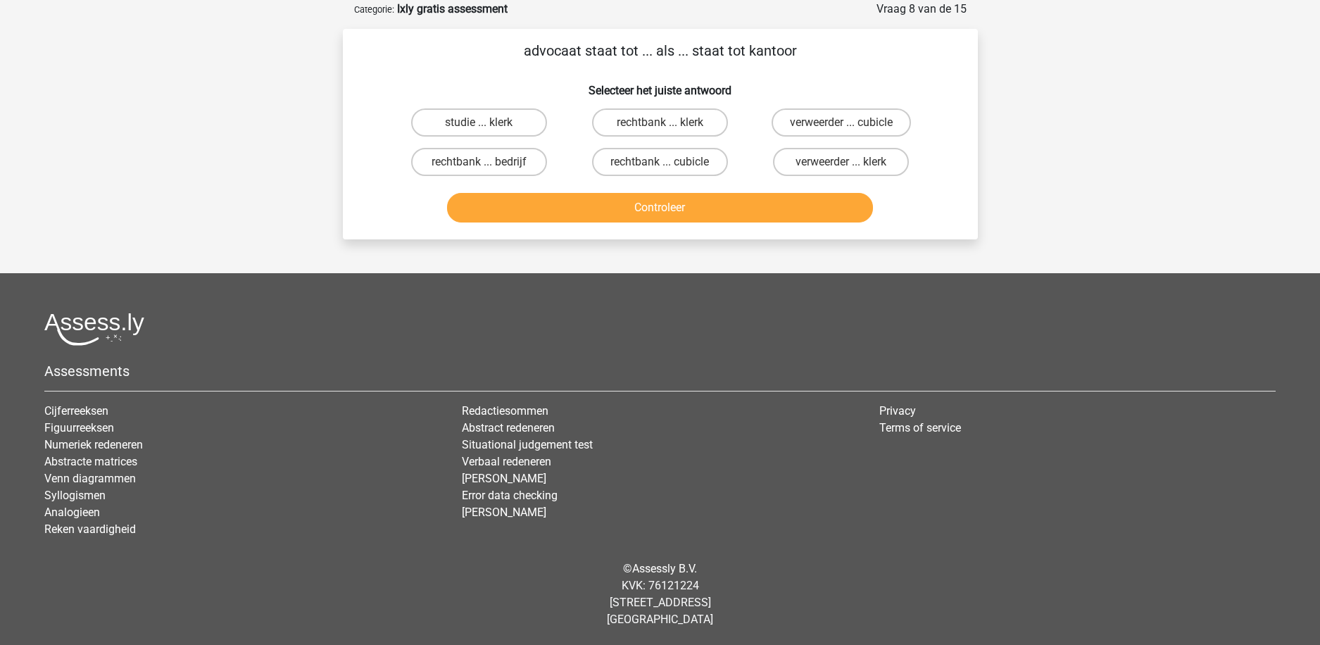
scroll to position [0, 0]
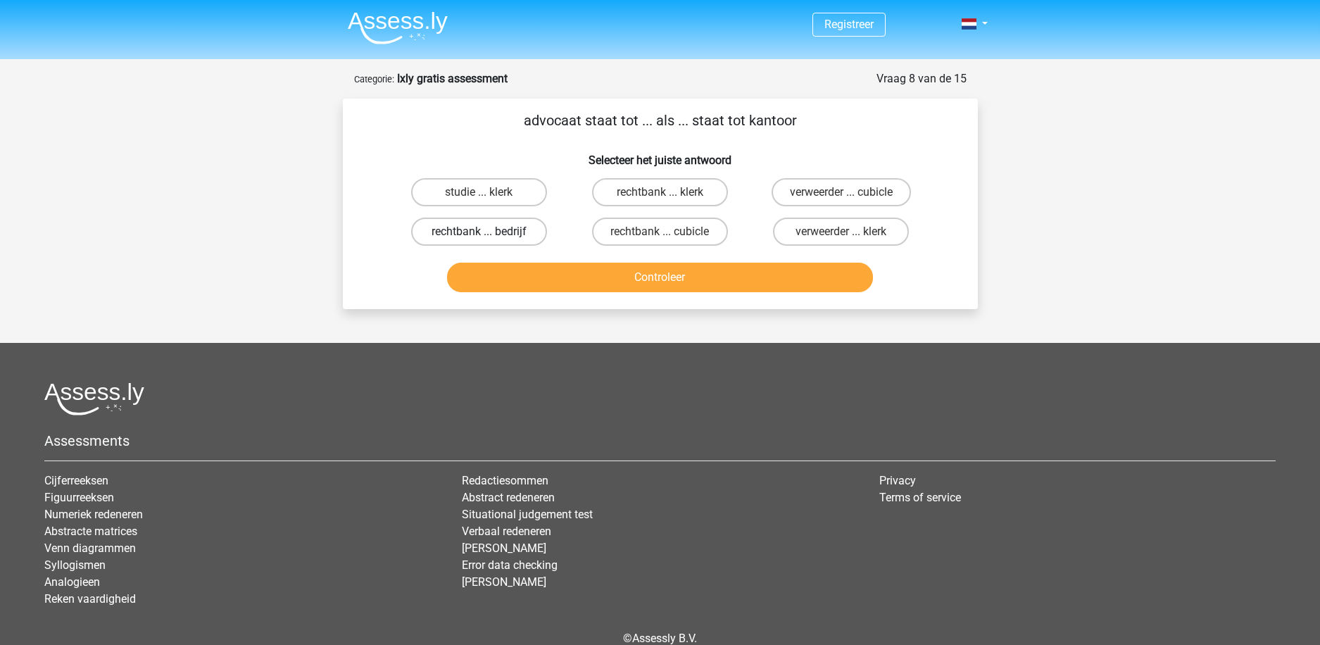
click at [469, 228] on label "rechtbank ... bedrijf" at bounding box center [479, 232] width 136 height 28
click at [479, 232] on input "rechtbank ... bedrijf" at bounding box center [483, 236] width 9 height 9
radio input "true"
click at [643, 274] on button "Controleer" at bounding box center [660, 278] width 426 height 30
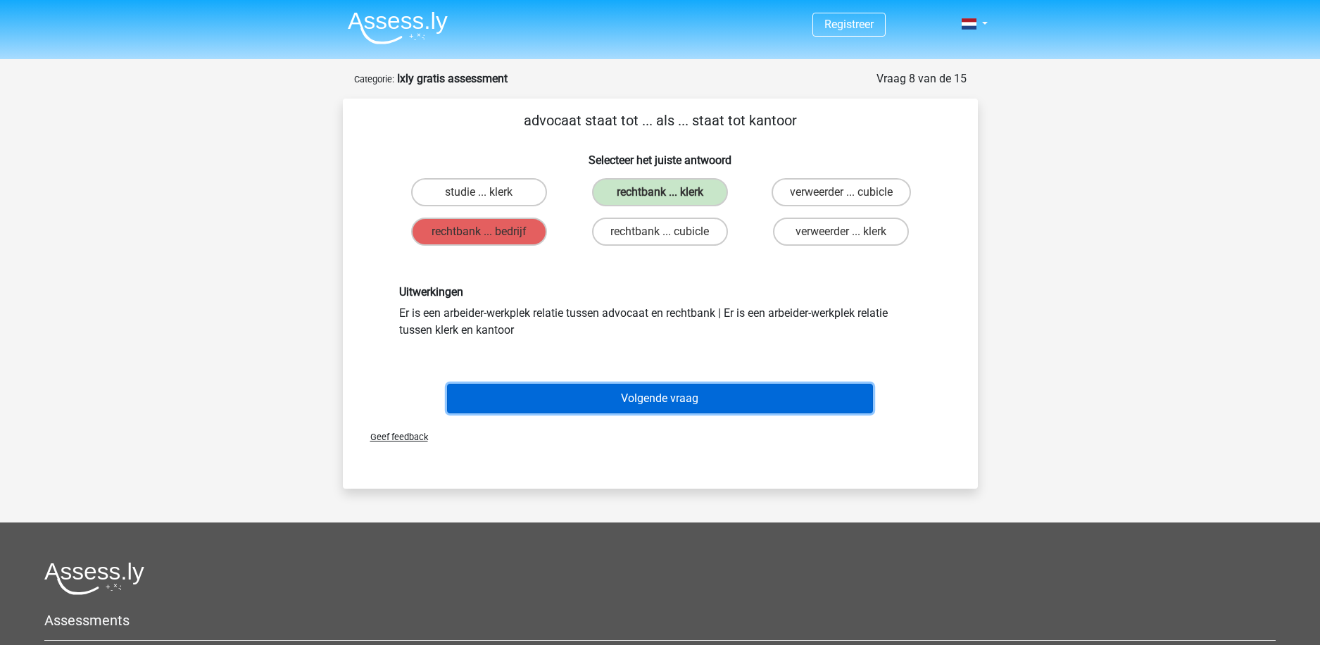
click at [684, 398] on button "Volgende vraag" at bounding box center [660, 399] width 426 height 30
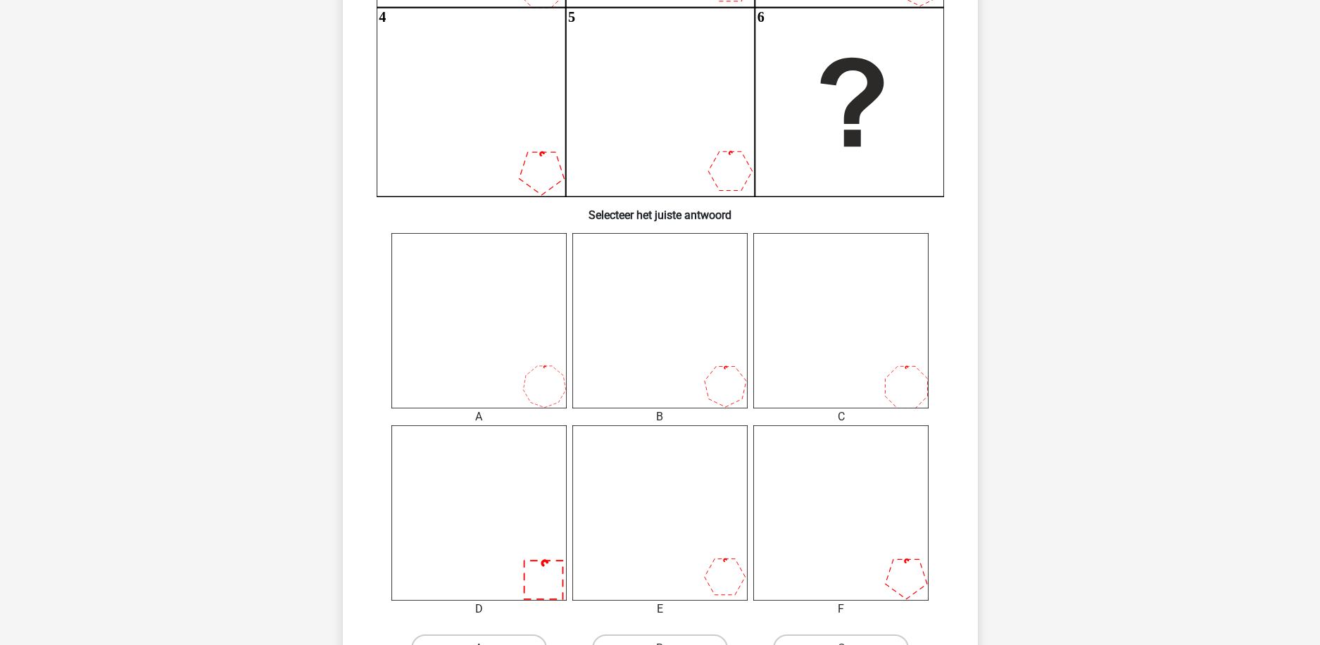
scroll to position [422, 0]
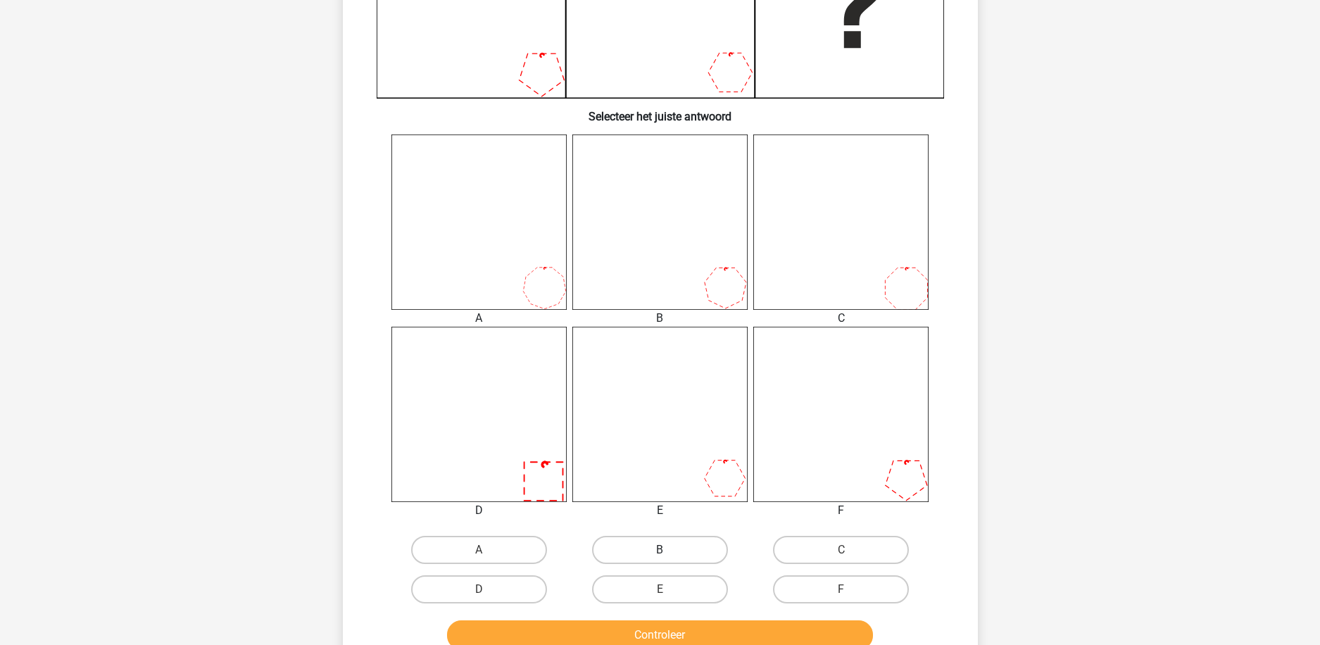
click at [672, 550] on label "B" at bounding box center [660, 550] width 136 height 28
click at [669, 550] on input "B" at bounding box center [664, 554] width 9 height 9
radio input "true"
click at [695, 636] on button "Controleer" at bounding box center [660, 635] width 426 height 30
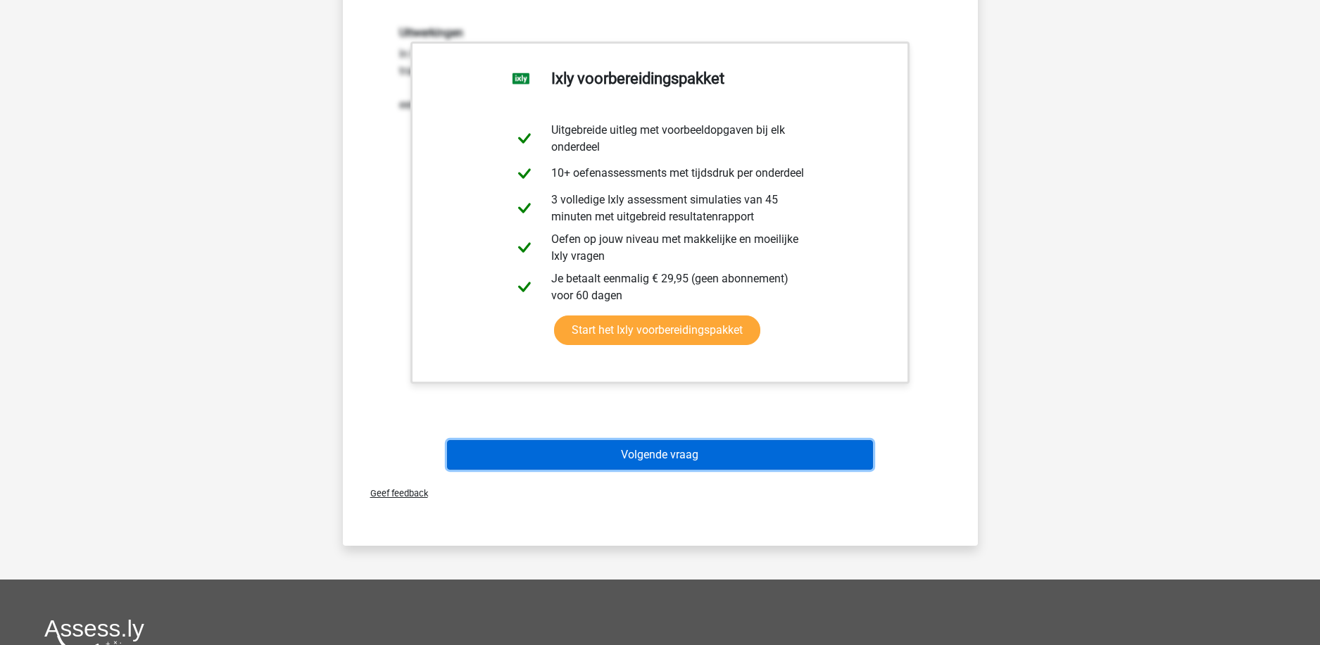
click at [691, 456] on button "Volgende vraag" at bounding box center [660, 455] width 426 height 30
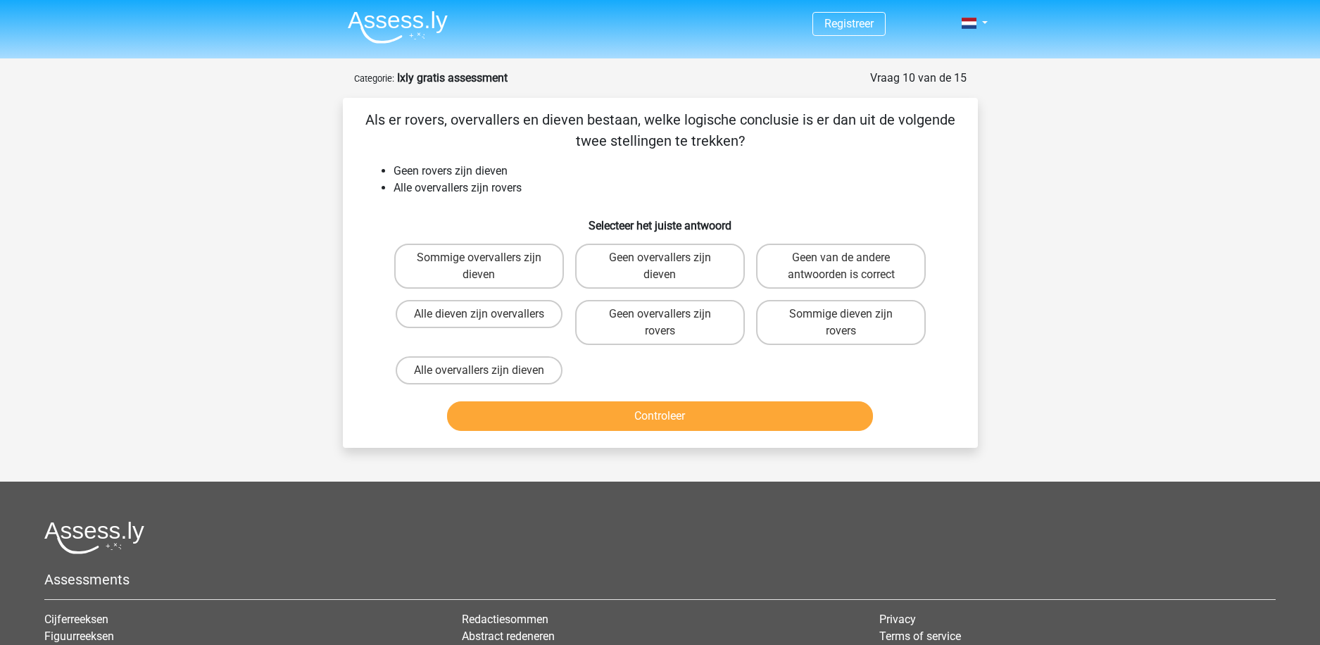
scroll to position [0, 0]
click at [858, 331] on label "Sommige dieven zijn rovers" at bounding box center [841, 323] width 170 height 45
click at [850, 324] on input "Sommige dieven zijn rovers" at bounding box center [845, 319] width 9 height 9
radio input "true"
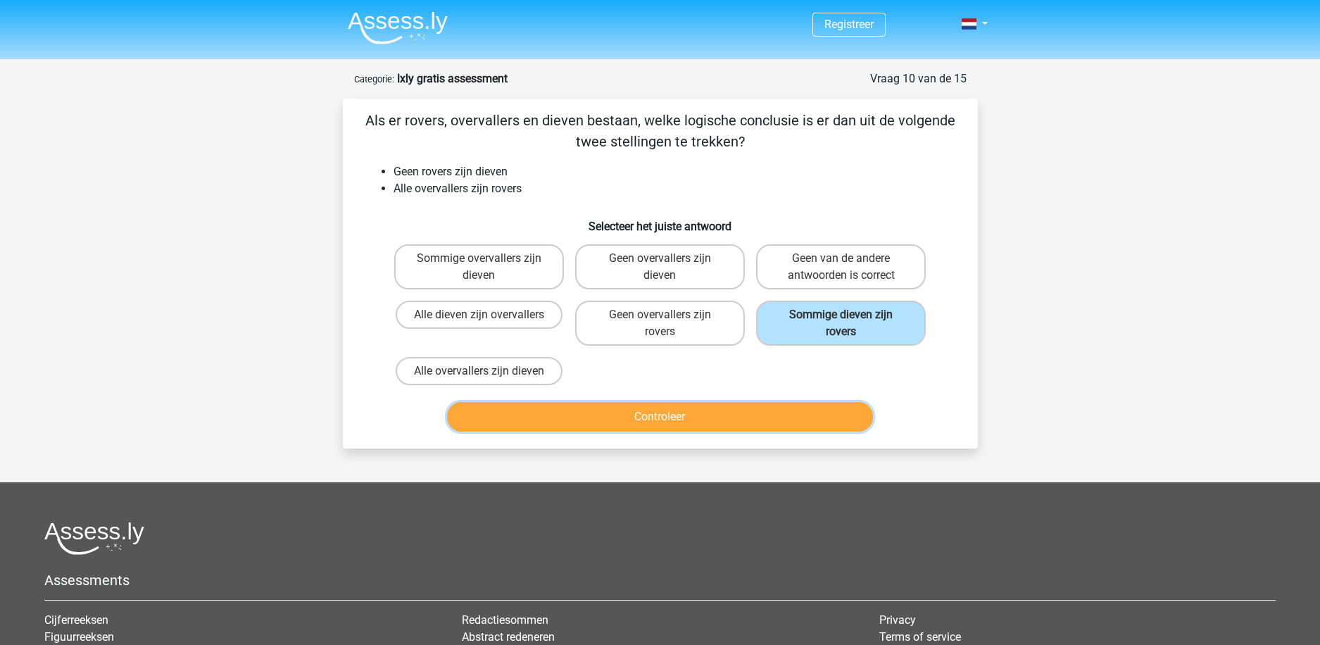
click at [725, 424] on button "Controleer" at bounding box center [660, 417] width 426 height 30
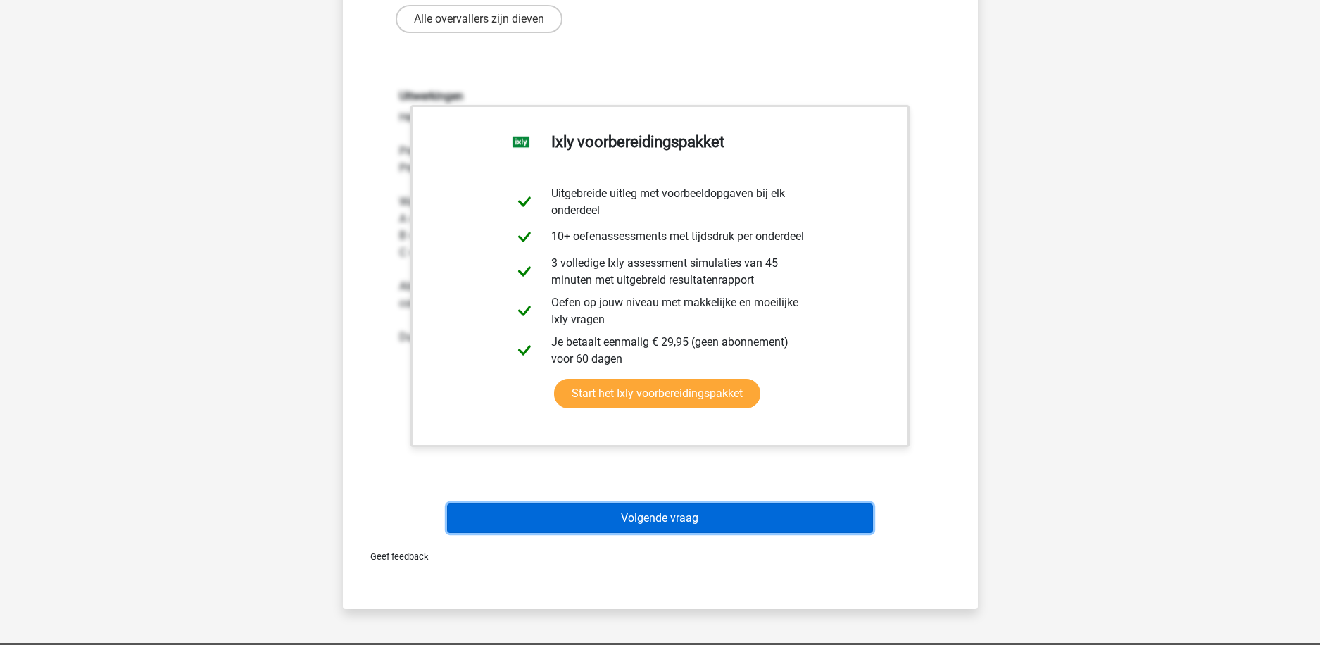
drag, startPoint x: 713, startPoint y: 516, endPoint x: 722, endPoint y: 509, distance: 11.0
click at [713, 516] on button "Volgende vraag" at bounding box center [660, 518] width 426 height 30
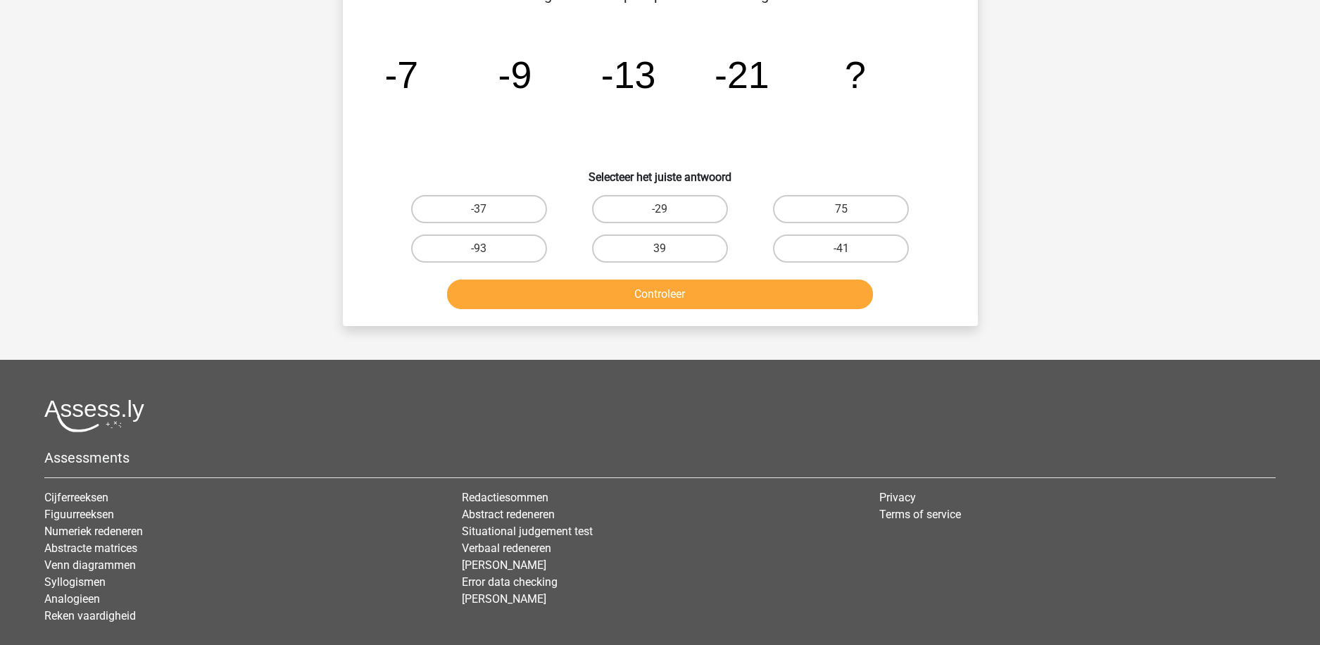
scroll to position [70, 0]
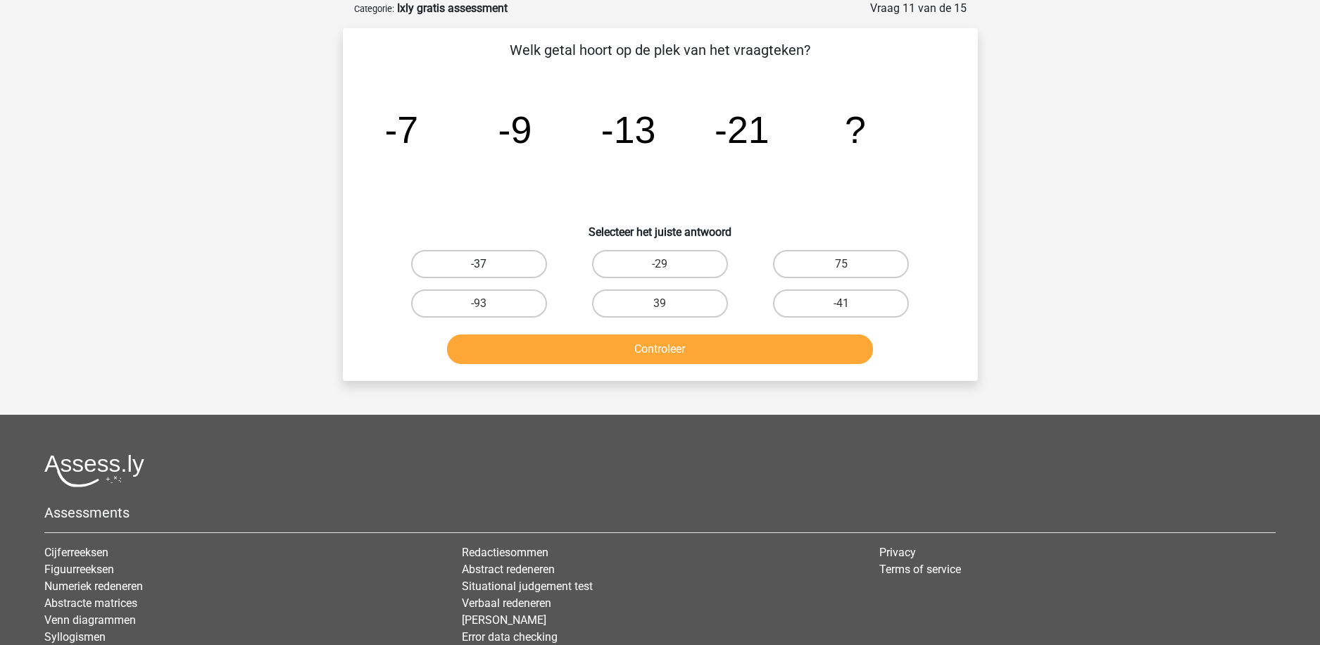
click at [499, 270] on label "-37" at bounding box center [479, 264] width 136 height 28
click at [488, 270] on input "-37" at bounding box center [483, 268] width 9 height 9
radio input "true"
click at [629, 353] on button "Controleer" at bounding box center [660, 349] width 426 height 30
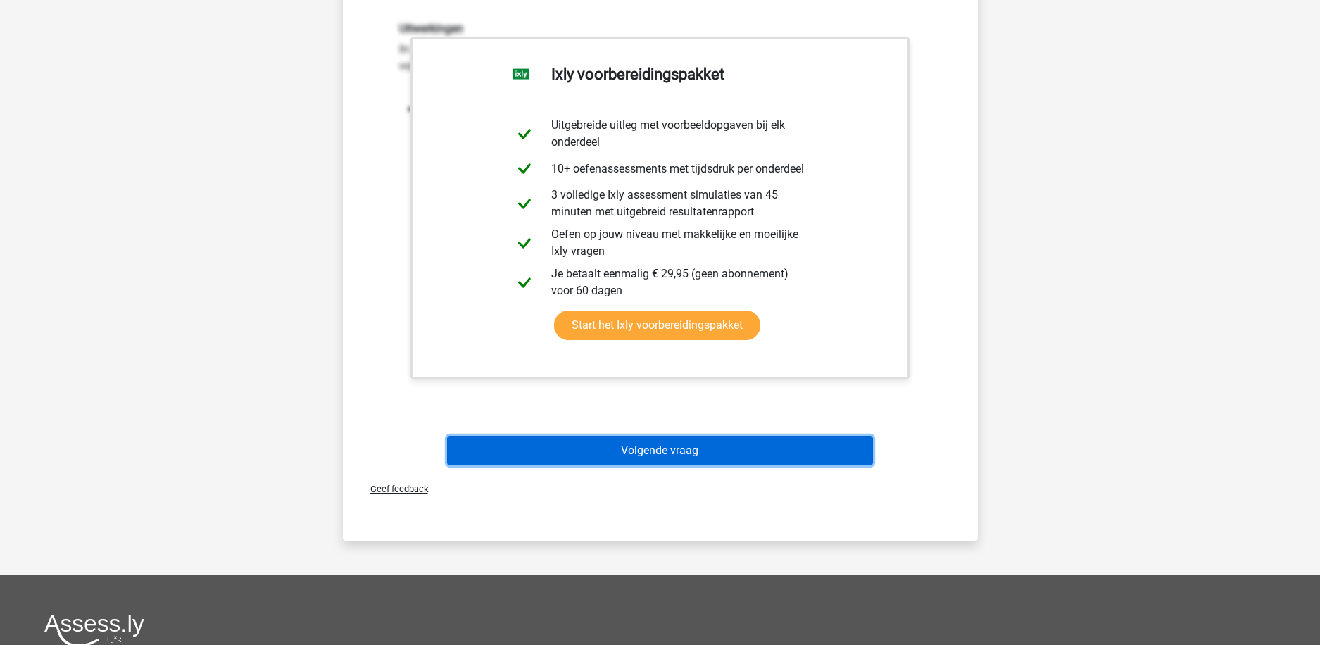
drag, startPoint x: 683, startPoint y: 446, endPoint x: 699, endPoint y: 451, distance: 16.9
click at [683, 446] on button "Volgende vraag" at bounding box center [660, 451] width 426 height 30
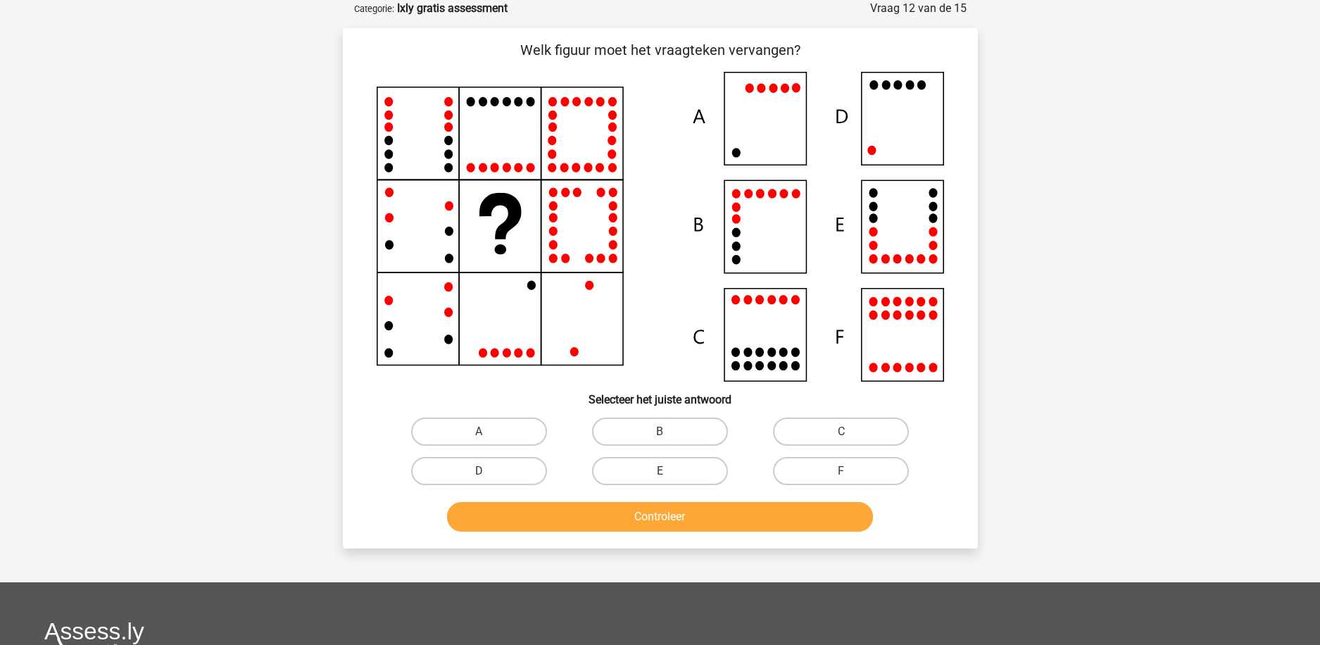
click at [779, 235] on icon at bounding box center [660, 227] width 567 height 310
drag, startPoint x: 653, startPoint y: 422, endPoint x: 664, endPoint y: 429, distance: 13.7
click at [655, 422] on label "B" at bounding box center [660, 431] width 136 height 28
click at [660, 432] on input "B" at bounding box center [664, 436] width 9 height 9
radio input "true"
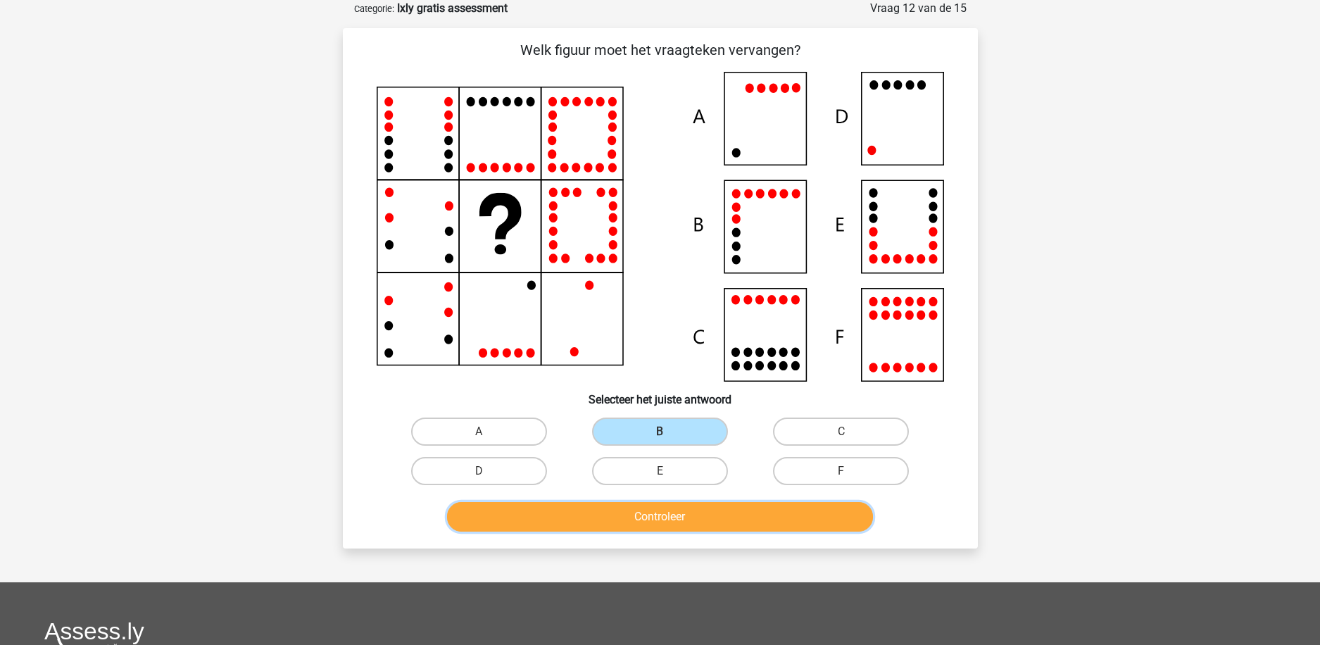
click at [684, 529] on button "Controleer" at bounding box center [660, 517] width 426 height 30
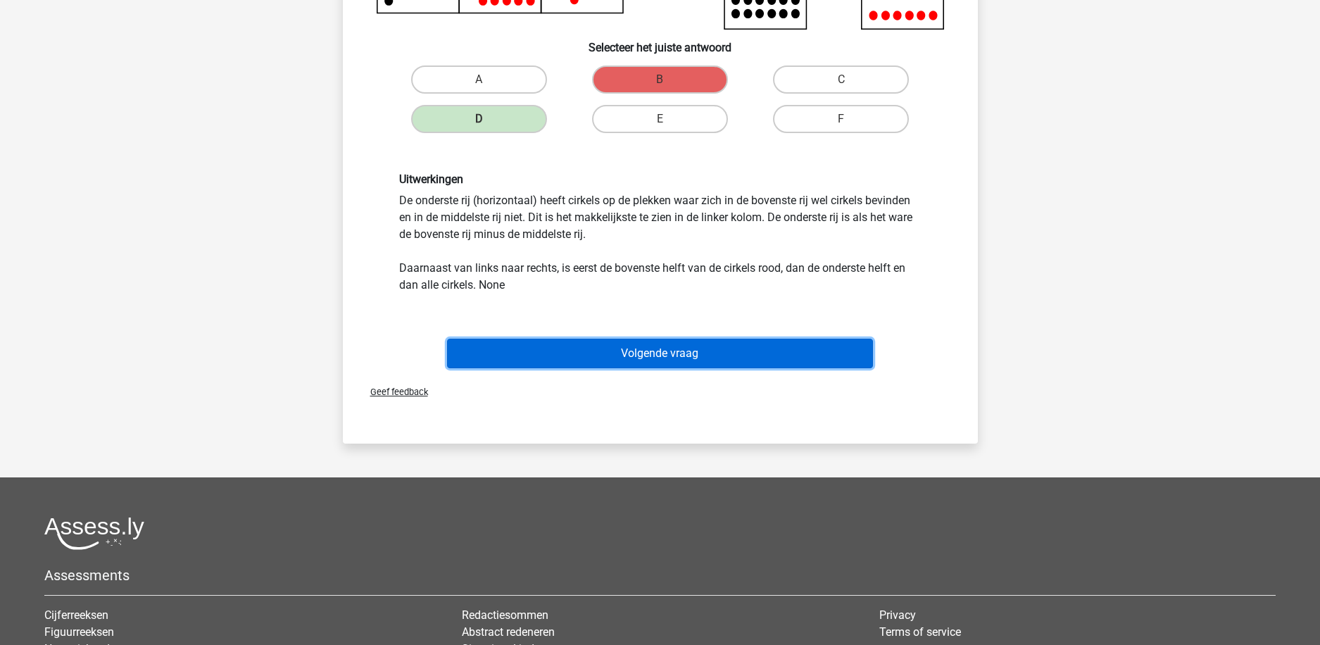
click at [656, 356] on button "Volgende vraag" at bounding box center [660, 354] width 426 height 30
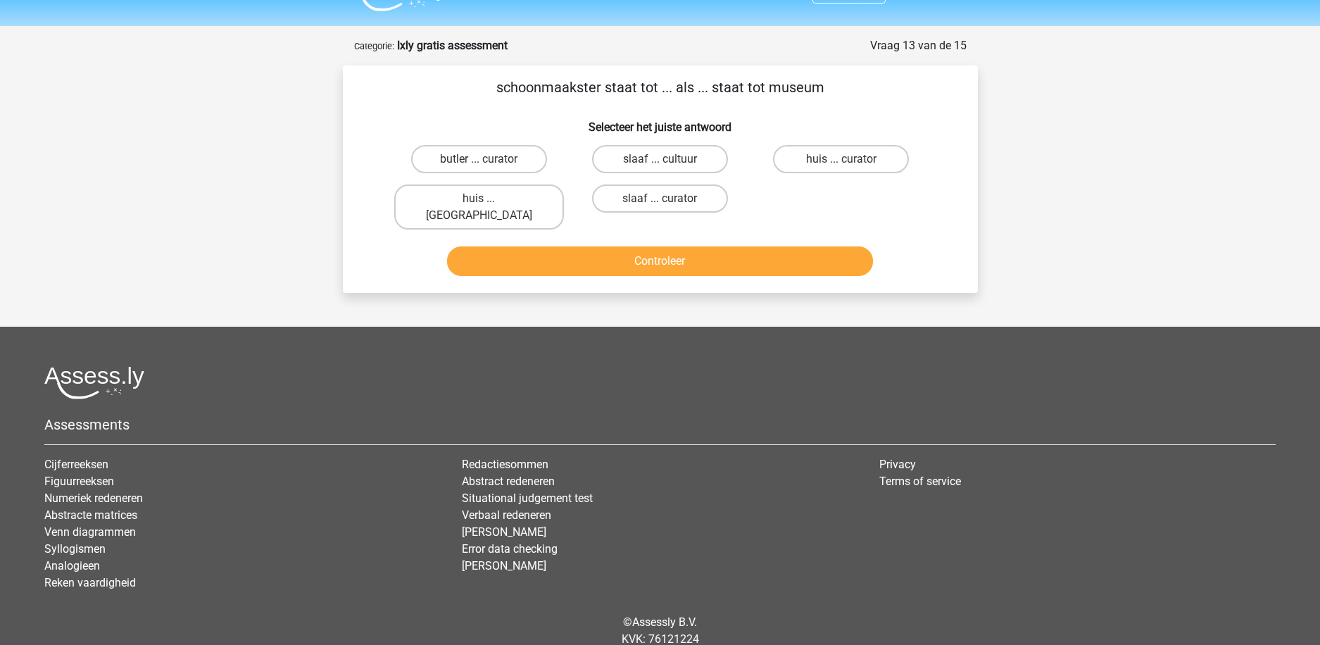
scroll to position [0, 0]
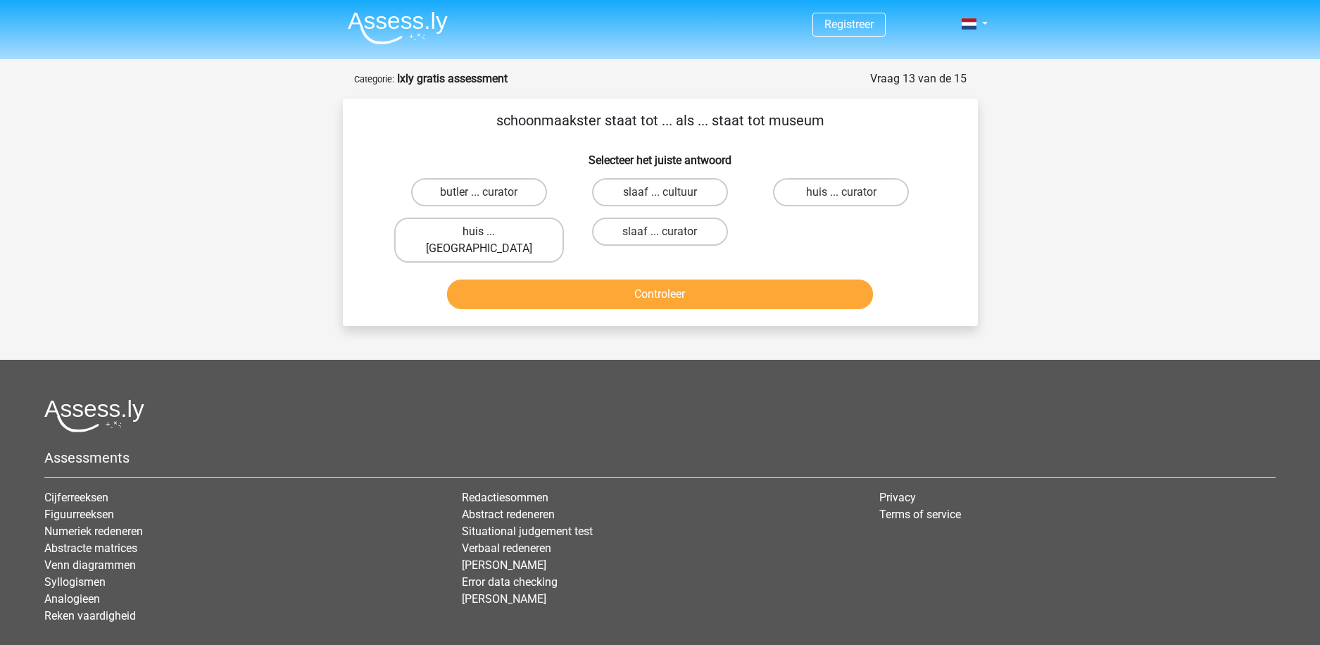
click at [478, 236] on label "huis ... louvre" at bounding box center [479, 240] width 170 height 45
click at [479, 236] on input "huis ... louvre" at bounding box center [483, 236] width 9 height 9
radio input "true"
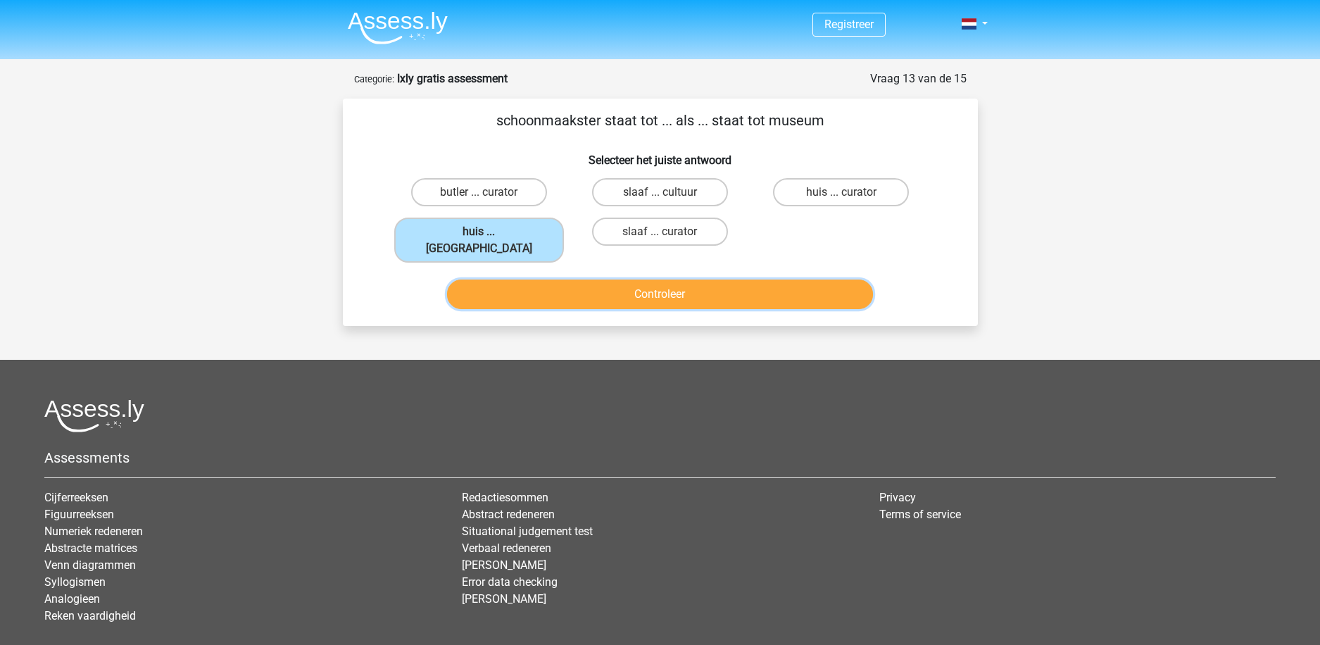
click at [560, 279] on button "Controleer" at bounding box center [660, 294] width 426 height 30
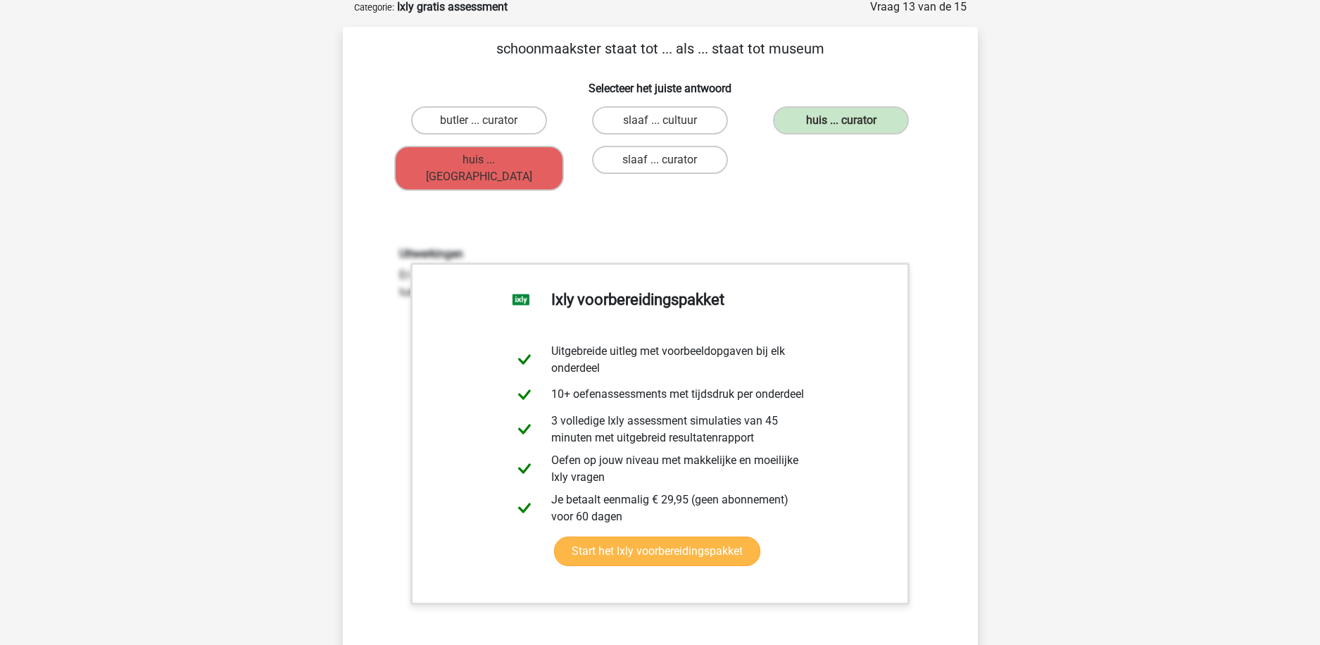
scroll to position [282, 0]
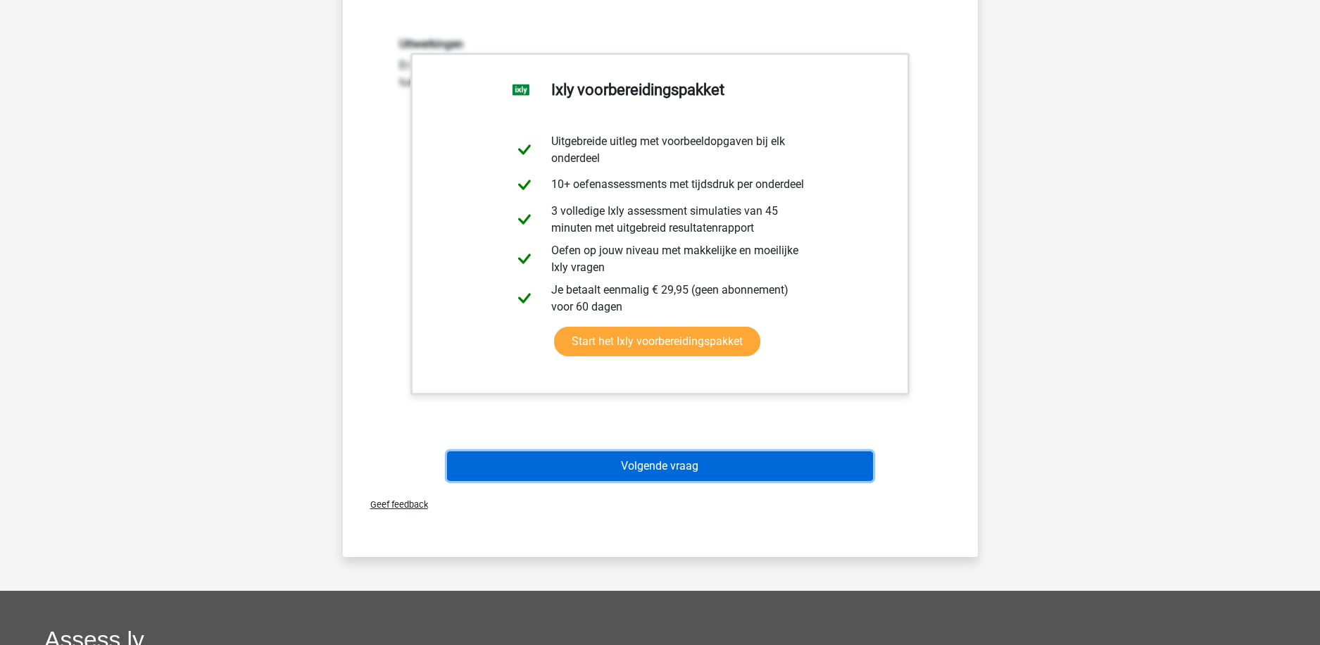
click at [700, 454] on button "Volgende vraag" at bounding box center [660, 466] width 426 height 30
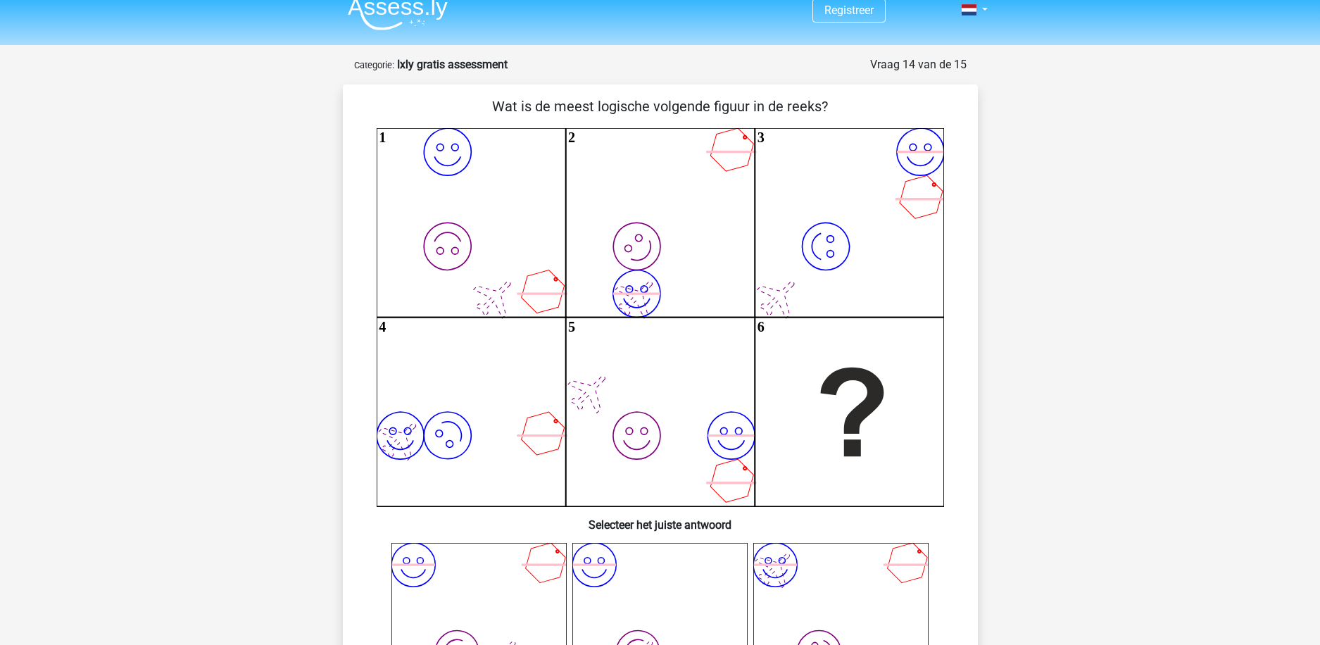
scroll to position [211, 0]
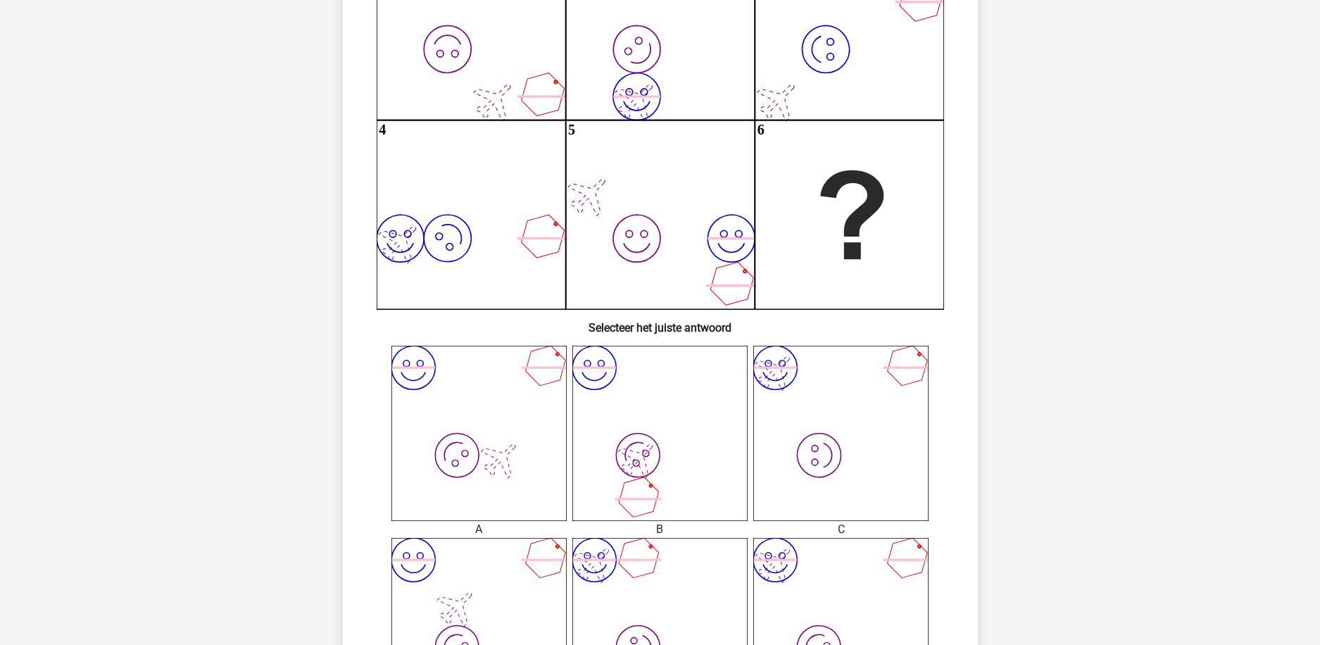
click at [846, 398] on icon "image/svg+xml image/svg+xml" at bounding box center [840, 433] width 175 height 175
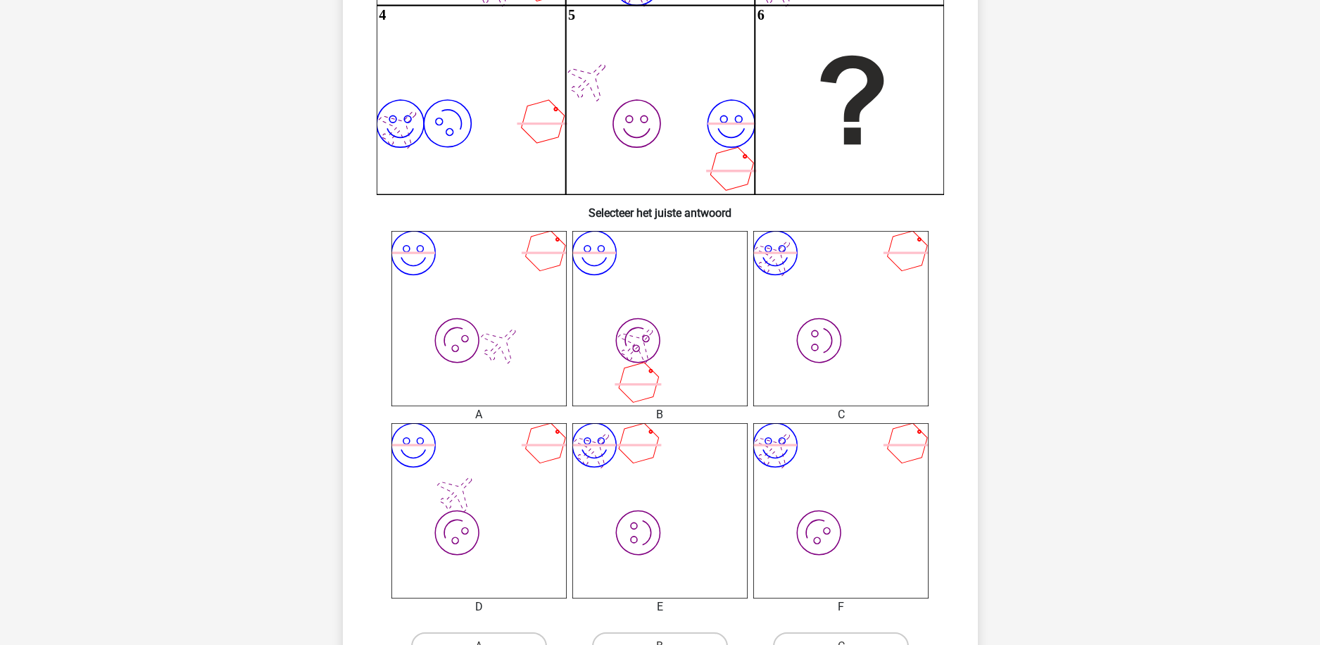
scroll to position [493, 0]
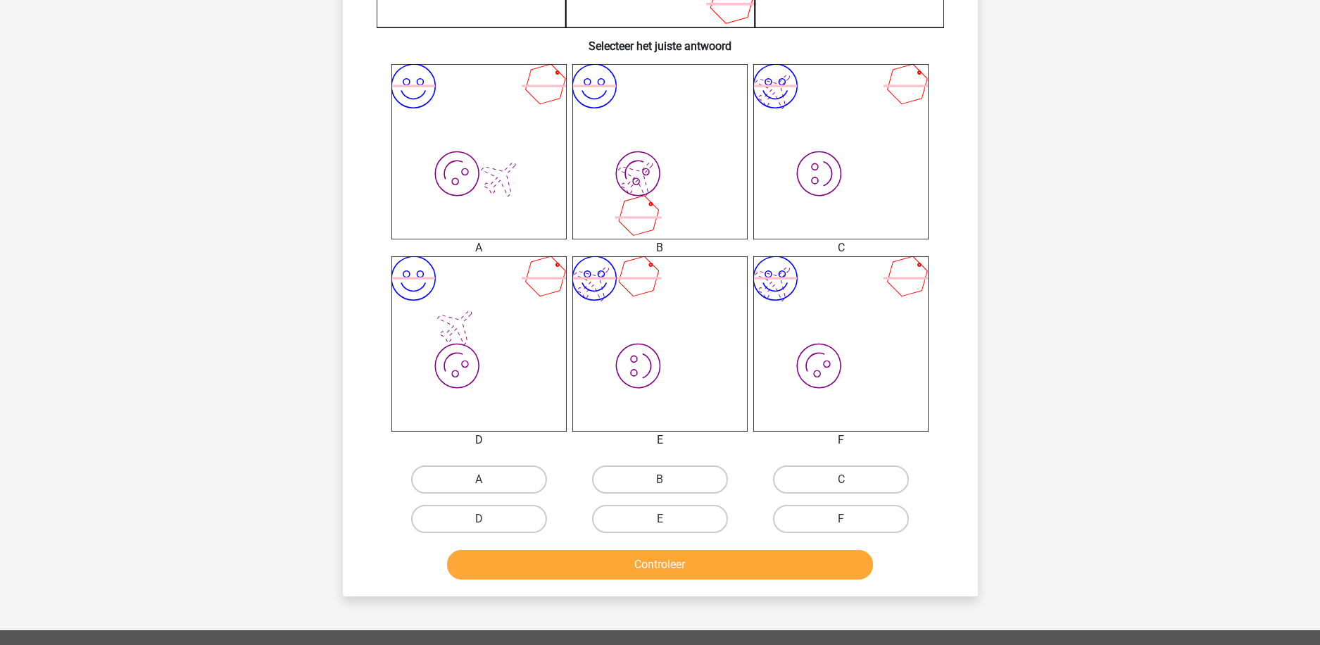
drag, startPoint x: 867, startPoint y: 482, endPoint x: 853, endPoint y: 496, distance: 20.4
click at [867, 482] on label "C" at bounding box center [841, 479] width 136 height 28
click at [850, 482] on input "C" at bounding box center [845, 483] width 9 height 9
radio input "true"
click at [760, 558] on button "Controleer" at bounding box center [660, 565] width 426 height 30
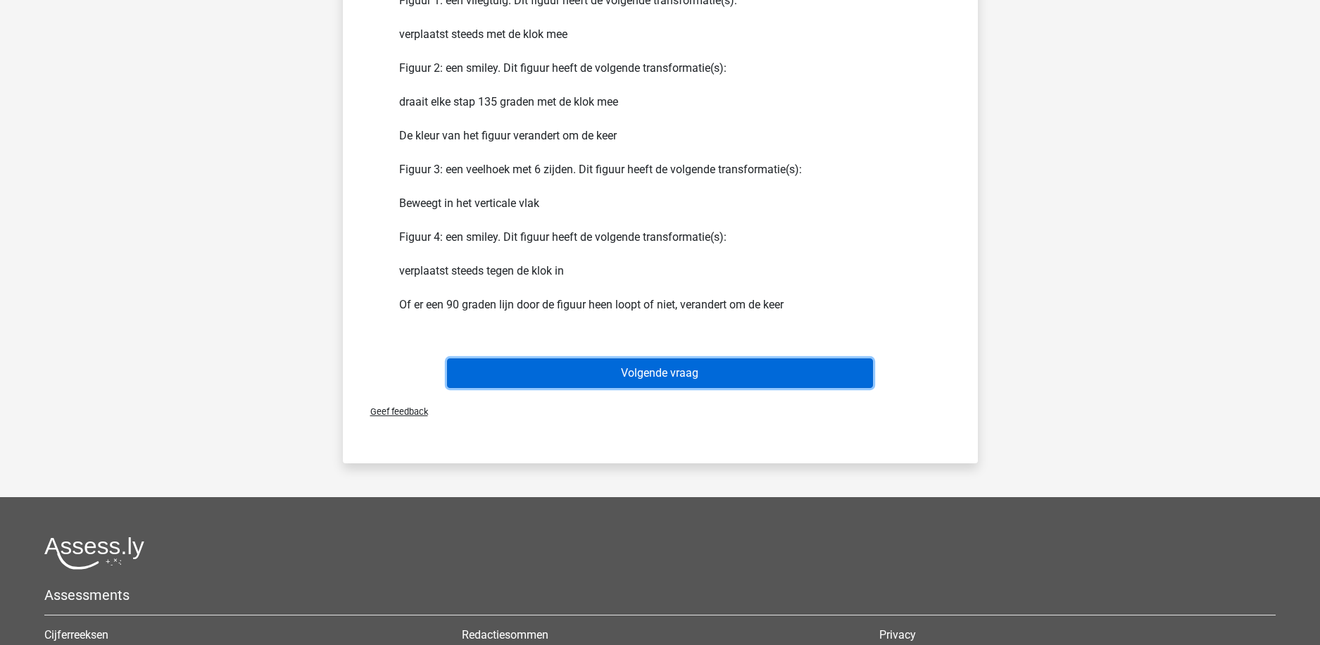
click at [674, 375] on button "Volgende vraag" at bounding box center [660, 373] width 426 height 30
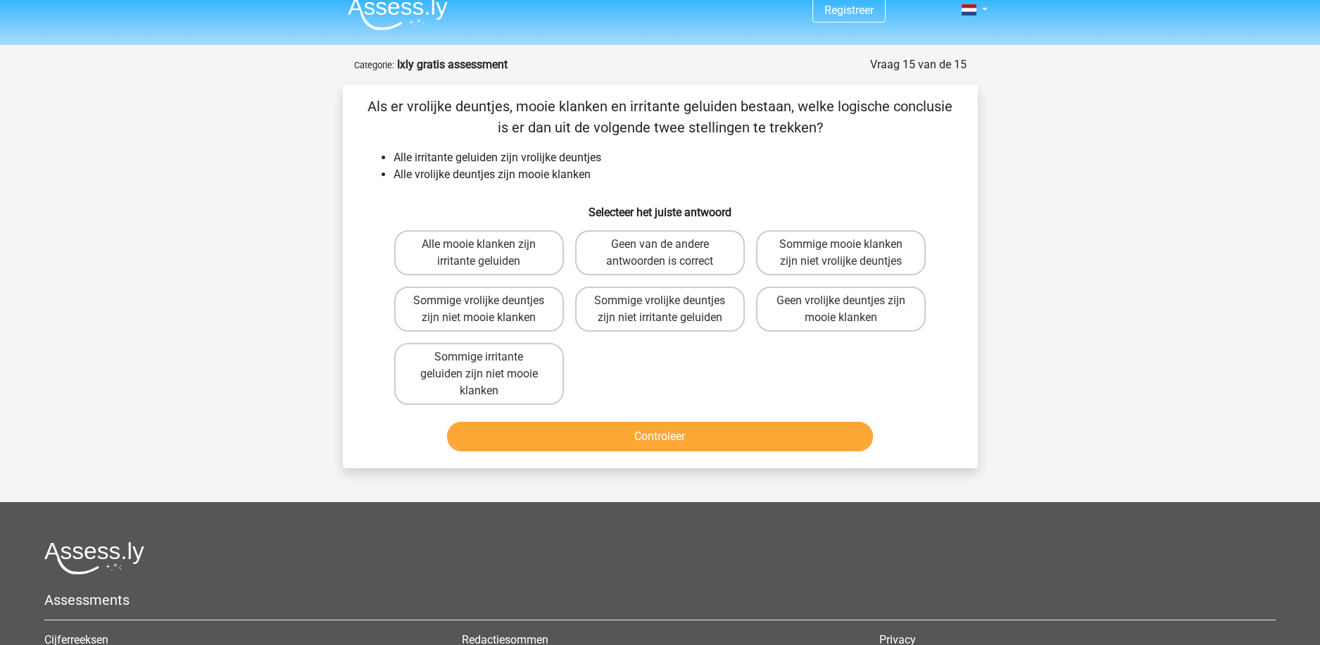
scroll to position [0, 0]
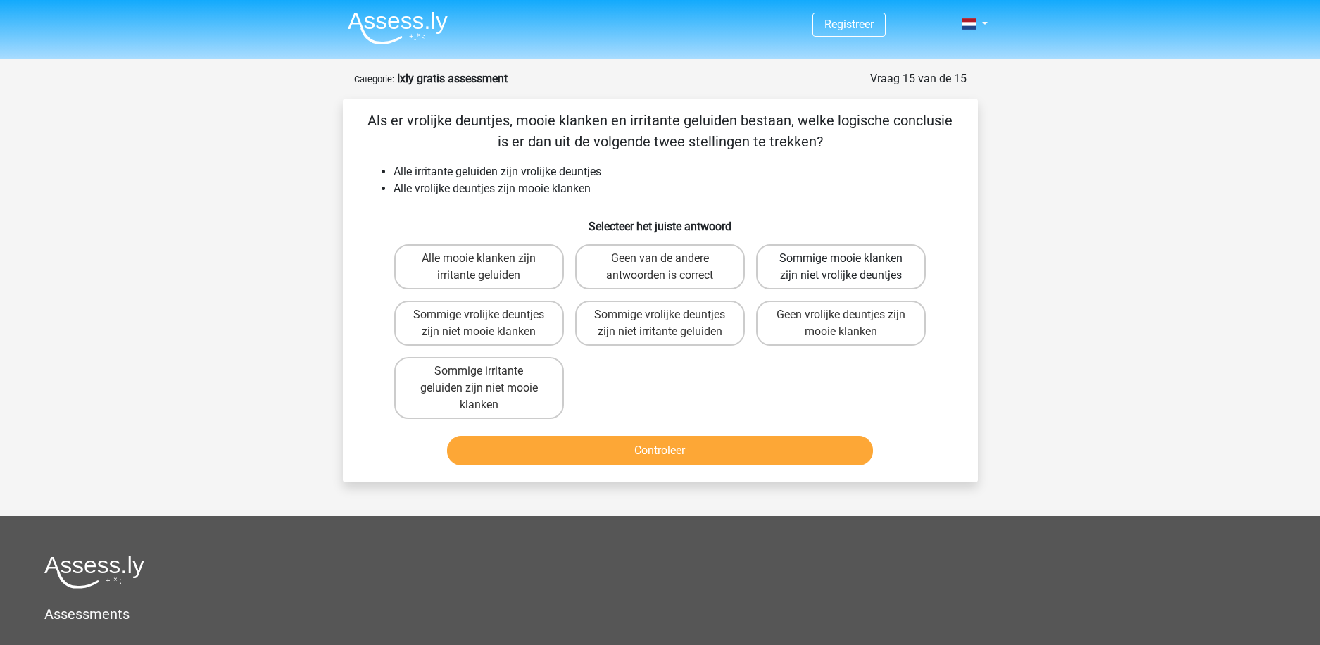
click at [798, 272] on label "Sommige mooie klanken zijn niet vrolijke deuntjes" at bounding box center [841, 266] width 170 height 45
click at [841, 268] on input "Sommige mooie klanken zijn niet vrolijke deuntjes" at bounding box center [845, 262] width 9 height 9
radio input "true"
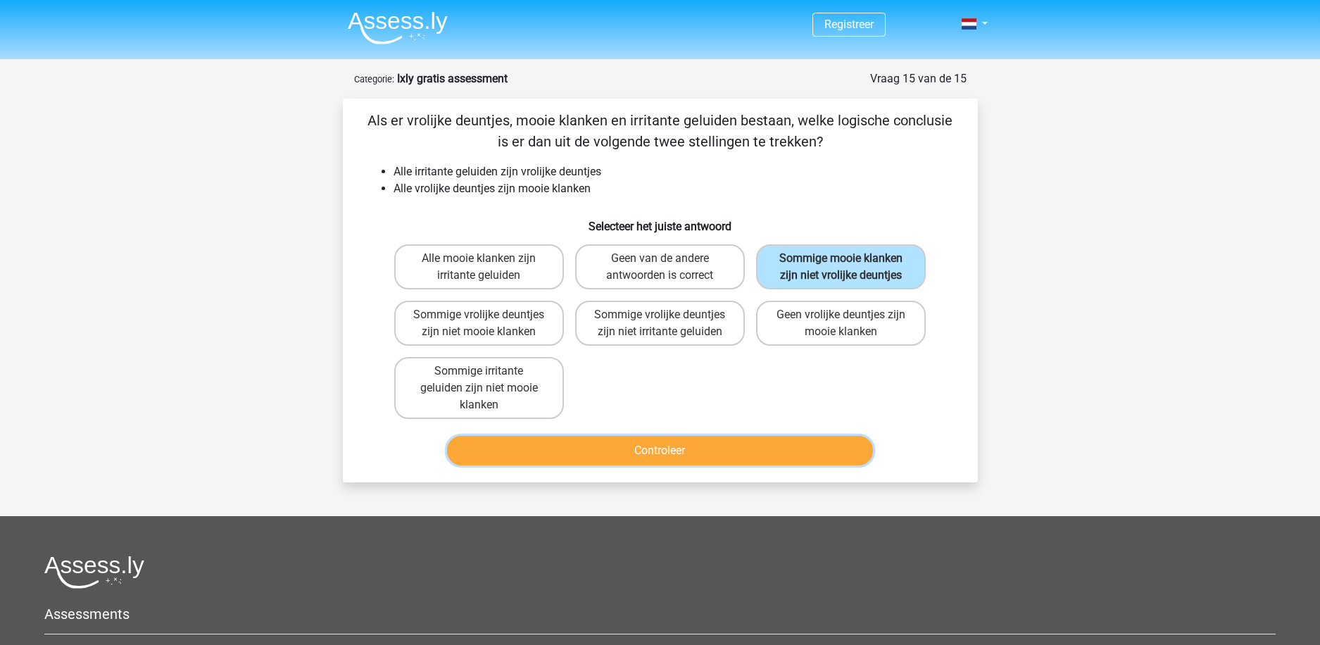
click at [672, 444] on button "Controleer" at bounding box center [660, 451] width 426 height 30
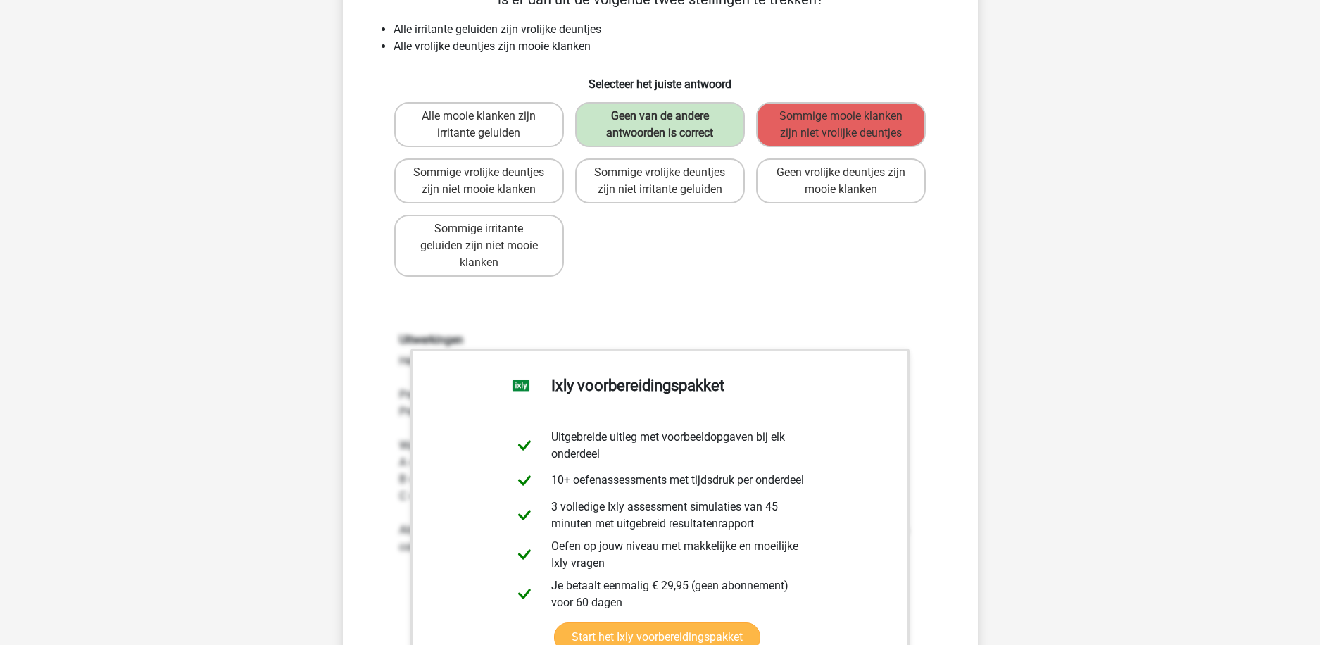
scroll to position [352, 0]
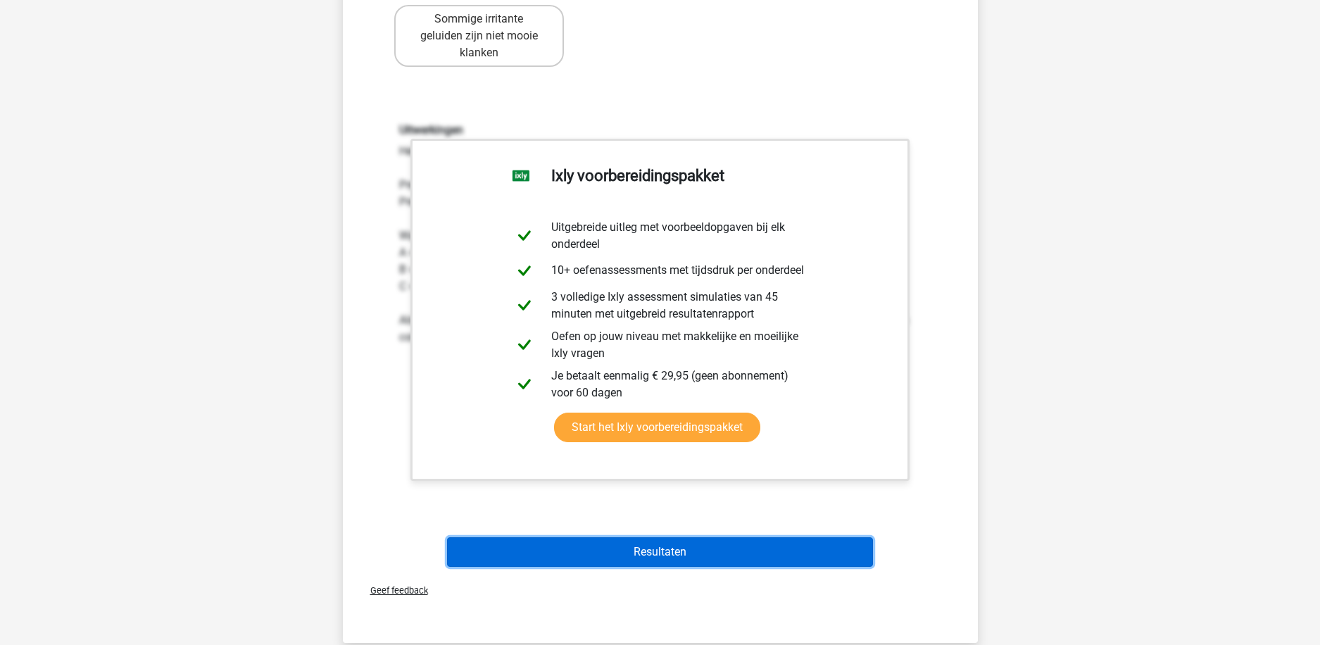
click at [662, 555] on button "Resultaten" at bounding box center [660, 552] width 426 height 30
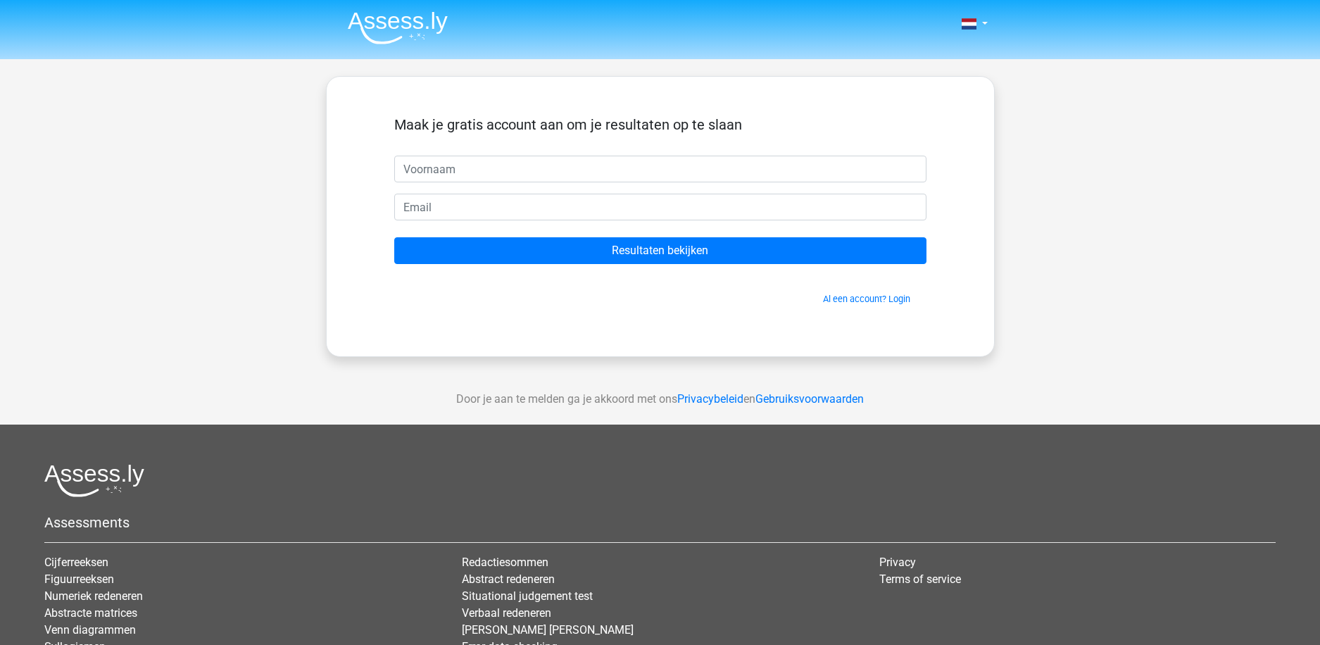
click at [455, 165] on input "text" at bounding box center [660, 169] width 532 height 27
type input "elisa"
click at [492, 197] on input "email" at bounding box center [660, 207] width 532 height 27
type input "e.scholten@k3.nl"
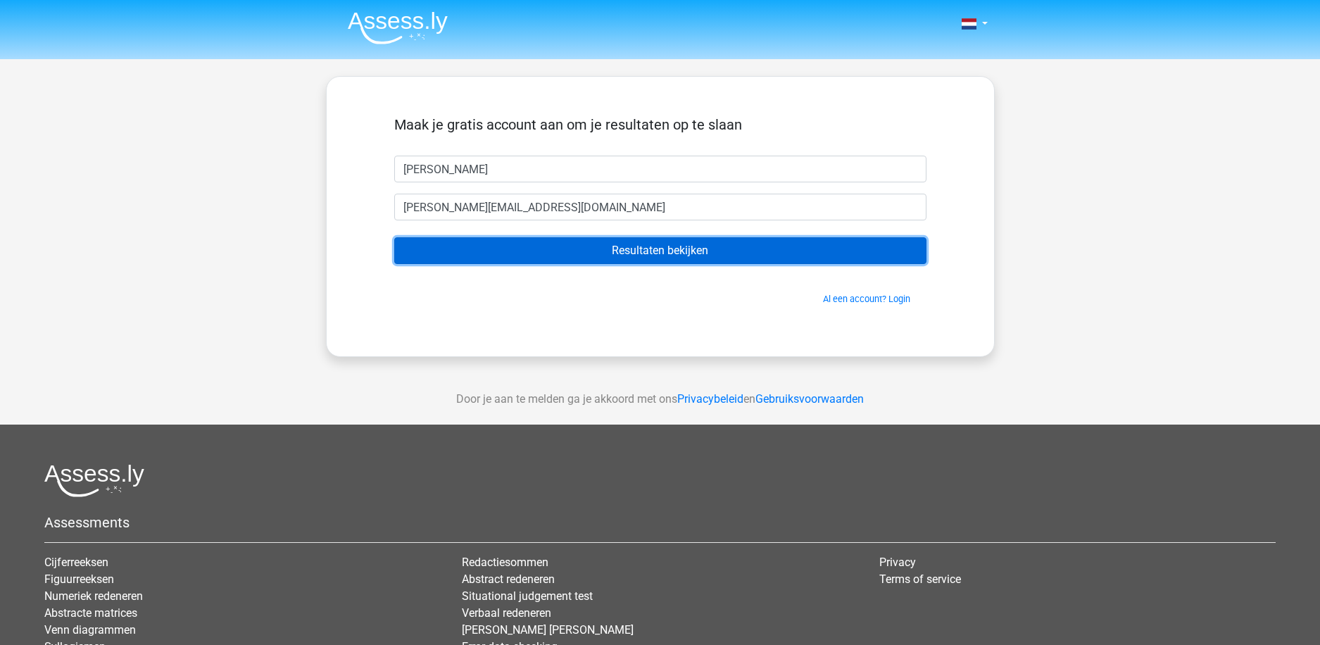
drag, startPoint x: 643, startPoint y: 249, endPoint x: 663, endPoint y: 252, distance: 20.0
click at [643, 250] on input "Resultaten bekijken" at bounding box center [660, 250] width 532 height 27
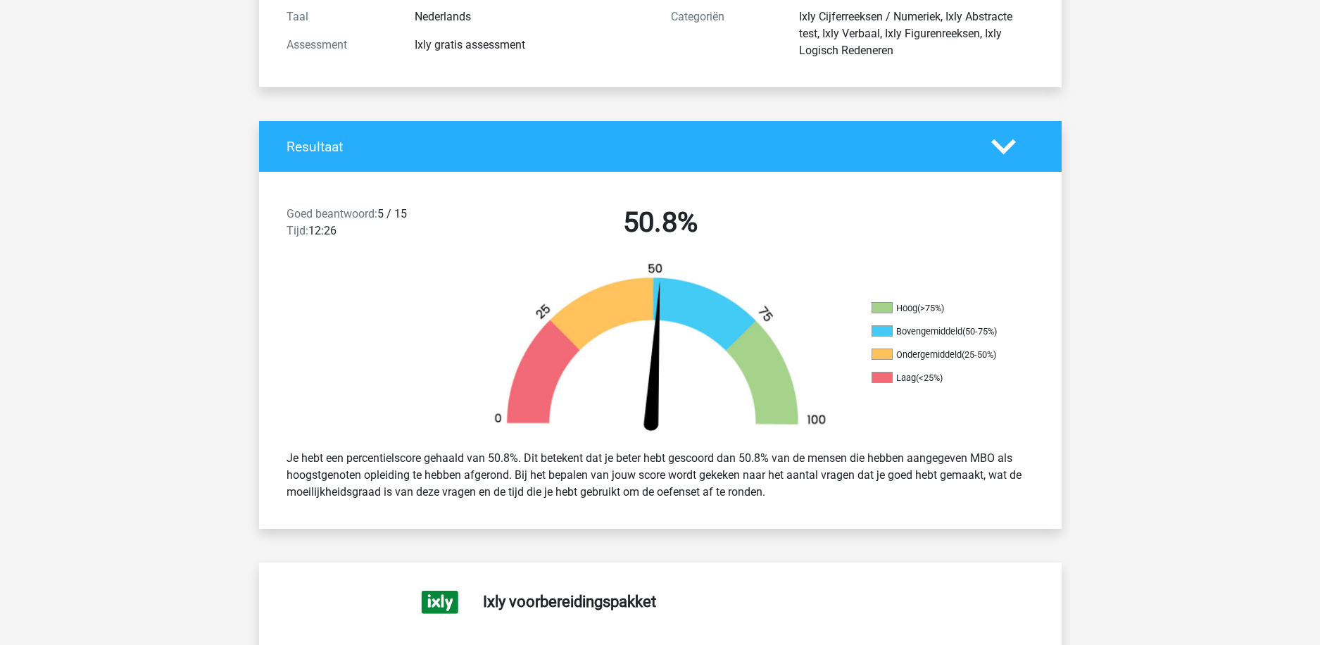
scroll to position [141, 0]
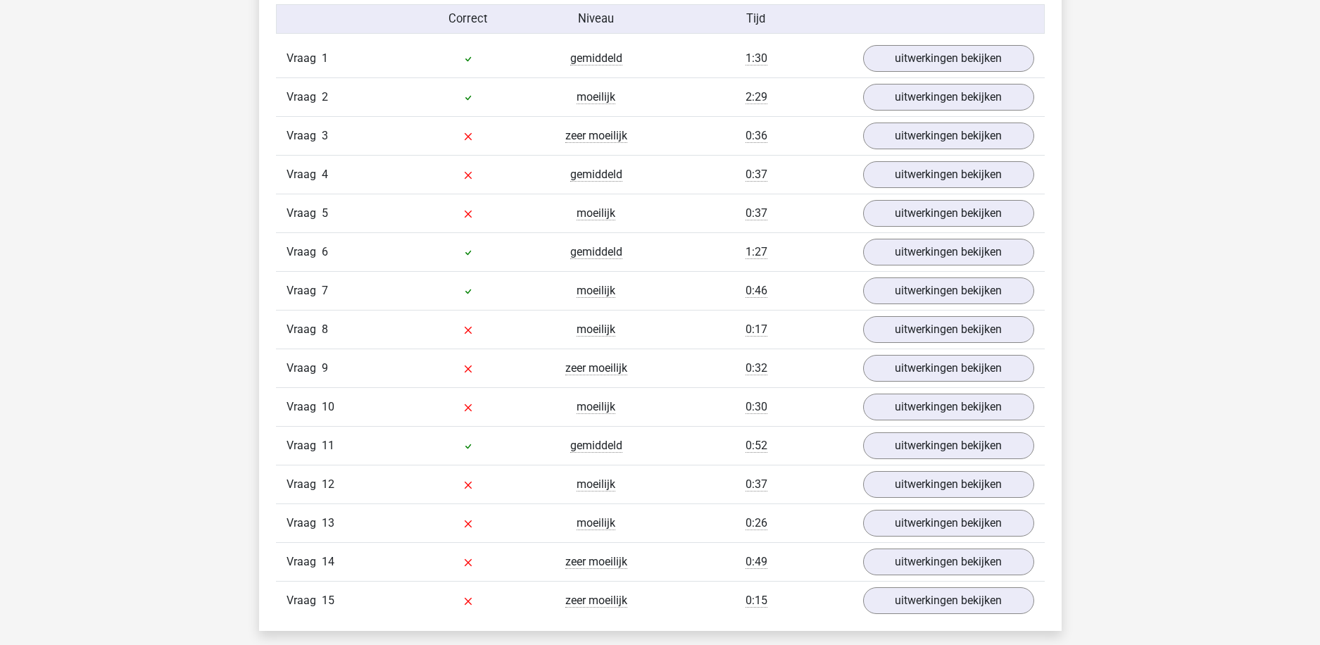
scroll to position [1690, 0]
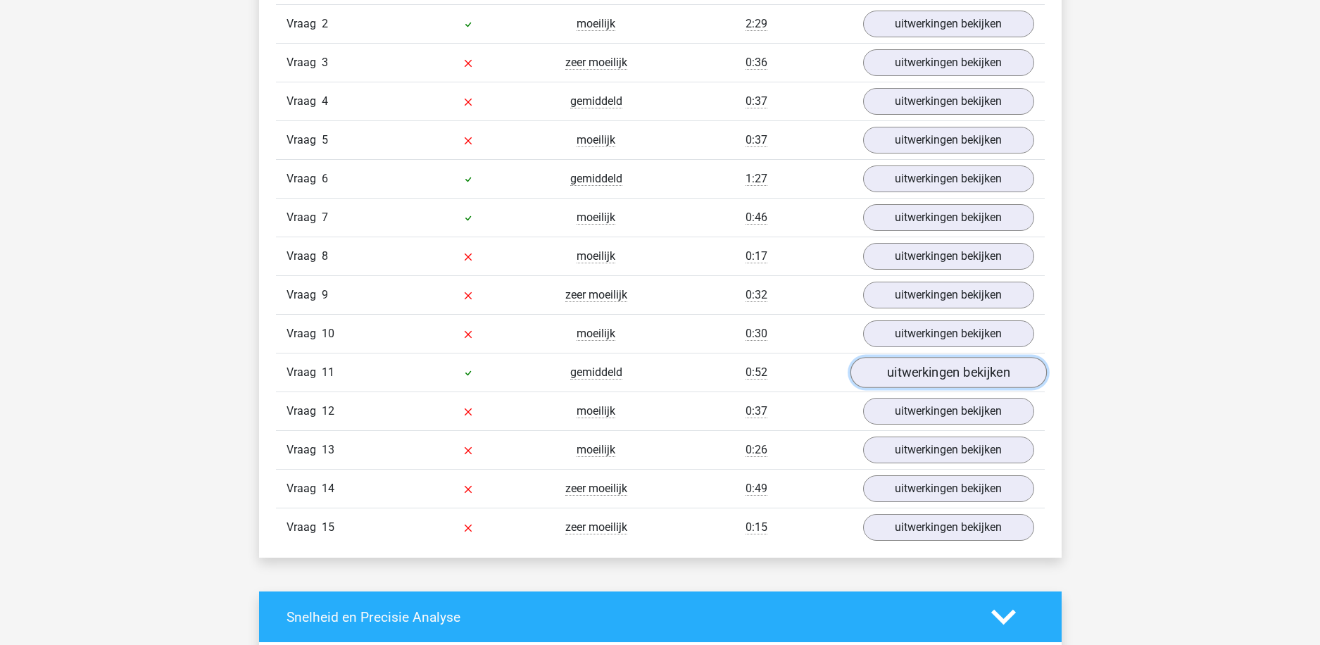
click at [919, 377] on link "uitwerkingen bekijken" at bounding box center [948, 373] width 196 height 31
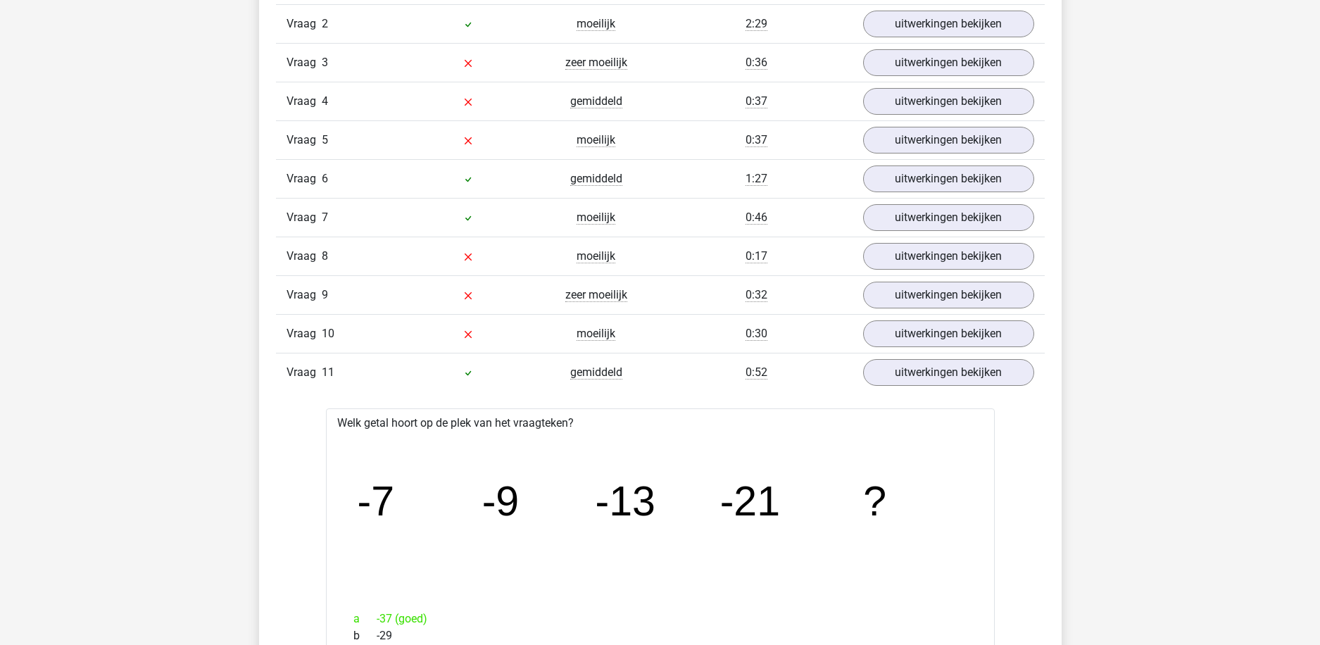
scroll to position [0, 0]
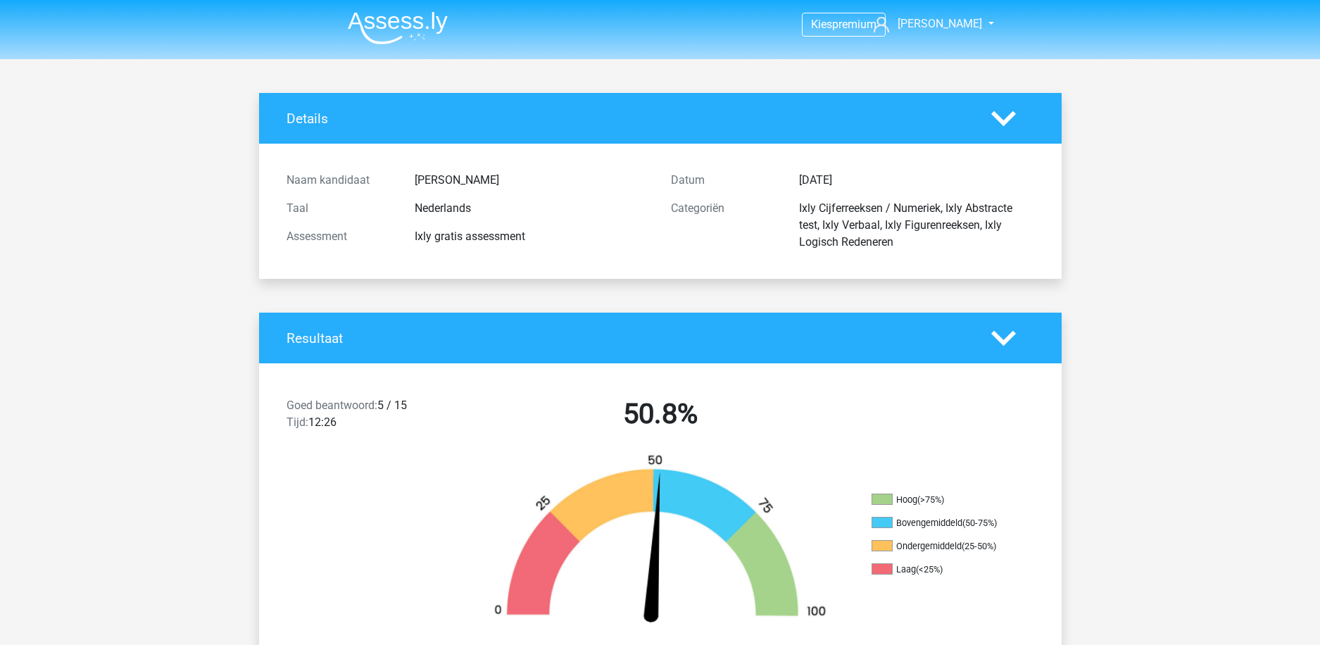
drag, startPoint x: 1259, startPoint y: 215, endPoint x: 1256, endPoint y: 207, distance: 8.9
